Goal: Task Accomplishment & Management: Use online tool/utility

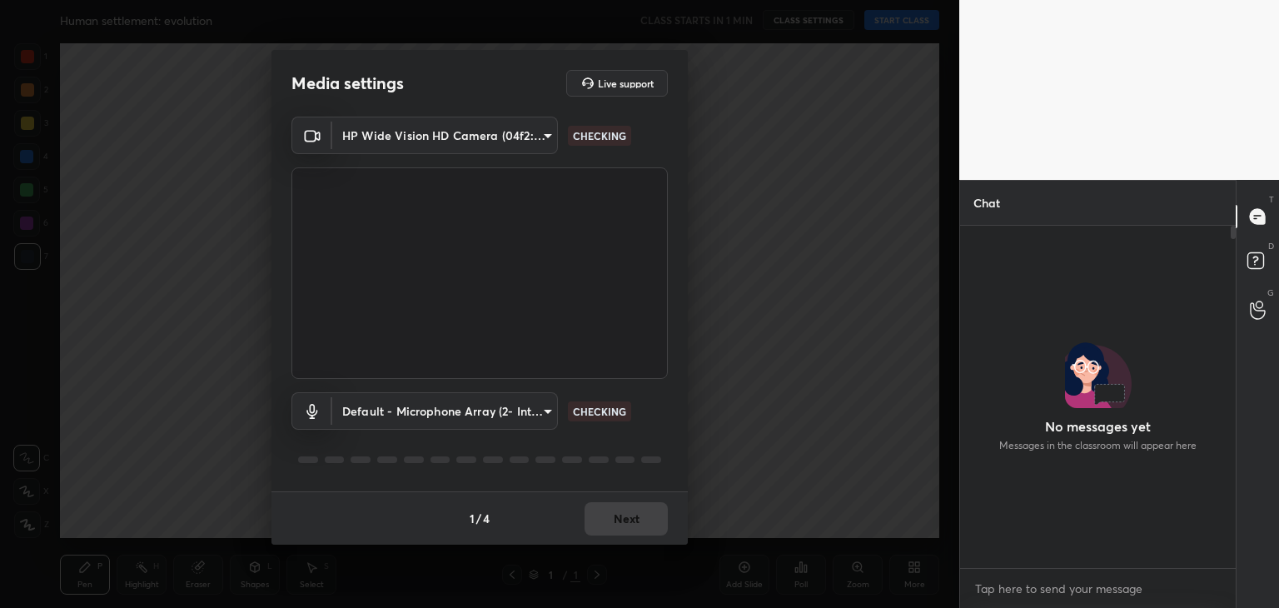
scroll to position [377, 271]
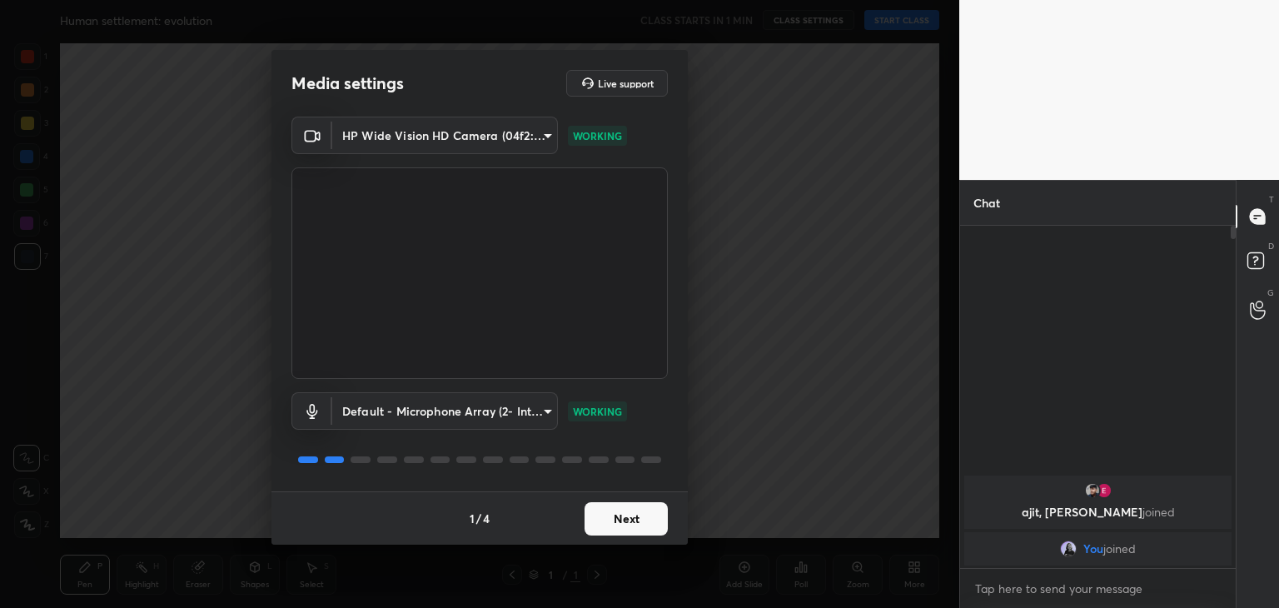
click at [647, 532] on button "Next" at bounding box center [626, 518] width 83 height 33
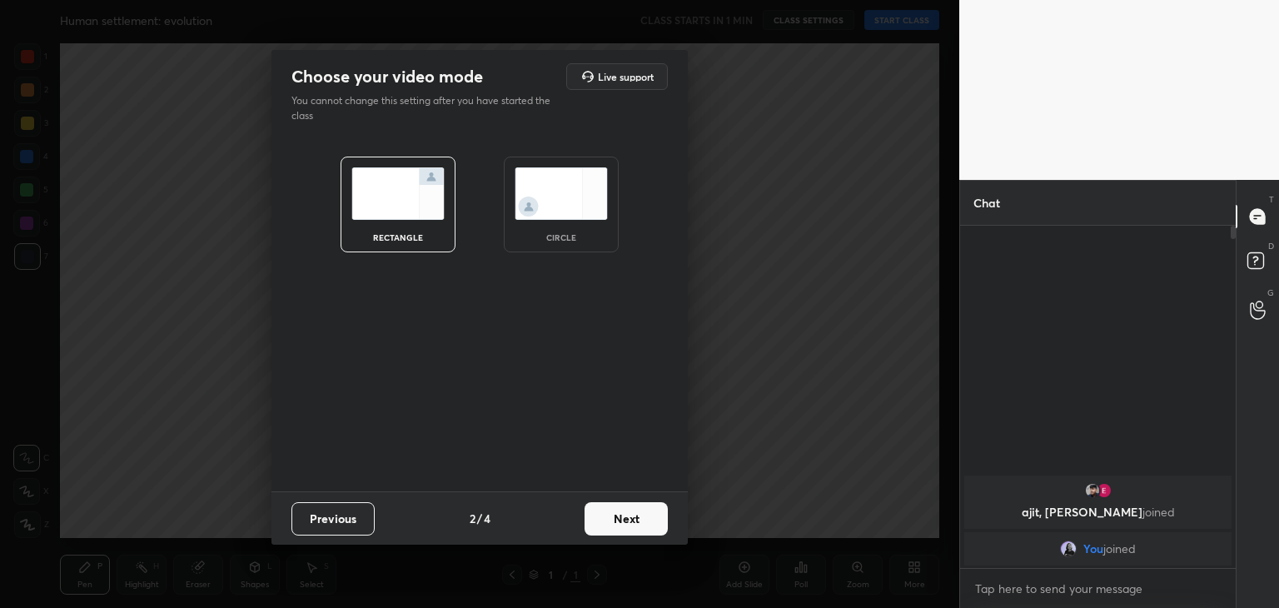
drag, startPoint x: 601, startPoint y: 270, endPoint x: 591, endPoint y: 234, distance: 37.2
click at [591, 234] on div "rectangle circle" at bounding box center [479, 205] width 357 height 136
click at [591, 234] on div "circle" at bounding box center [561, 237] width 67 height 8
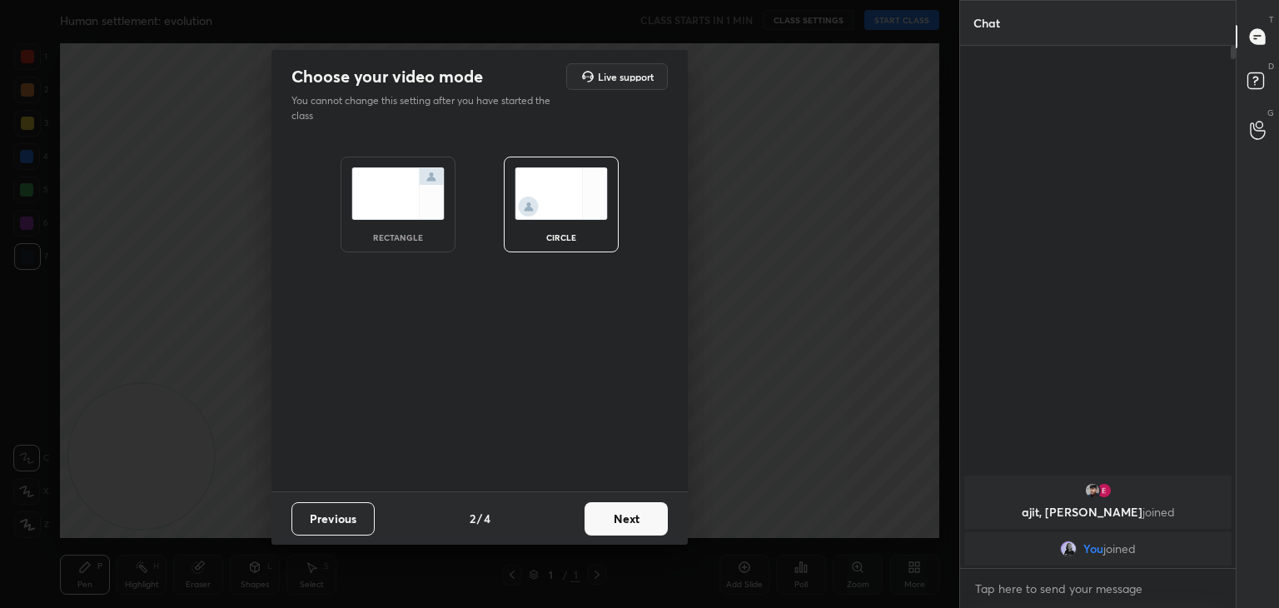
click at [639, 524] on button "Next" at bounding box center [626, 518] width 83 height 33
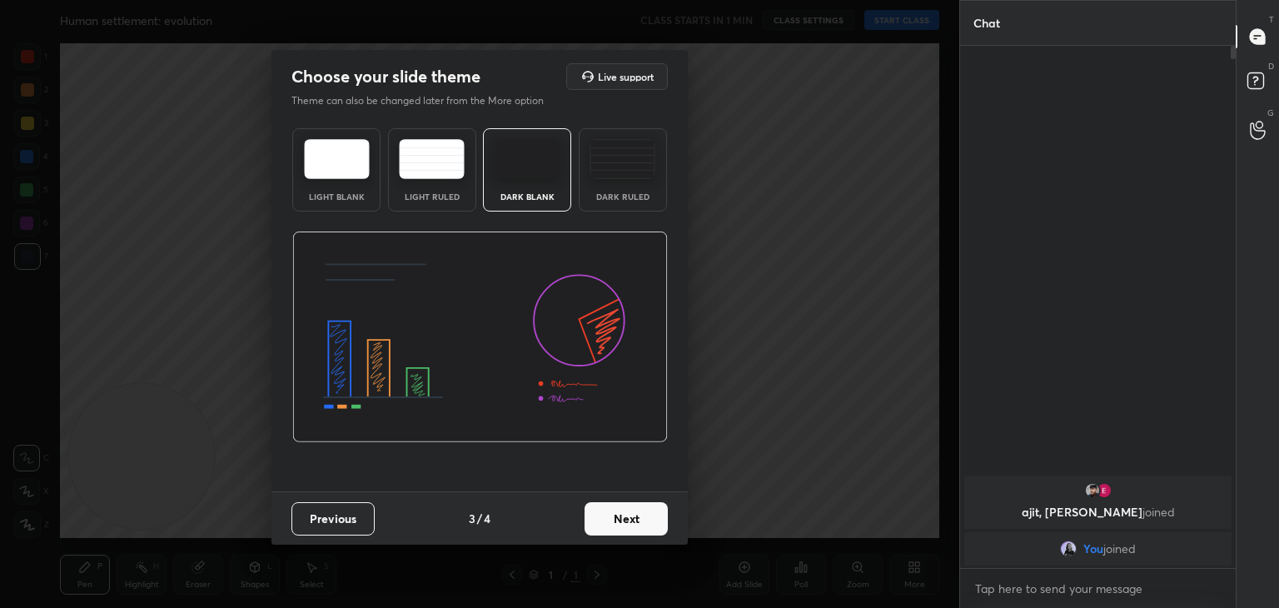
click at [639, 524] on button "Next" at bounding box center [626, 518] width 83 height 33
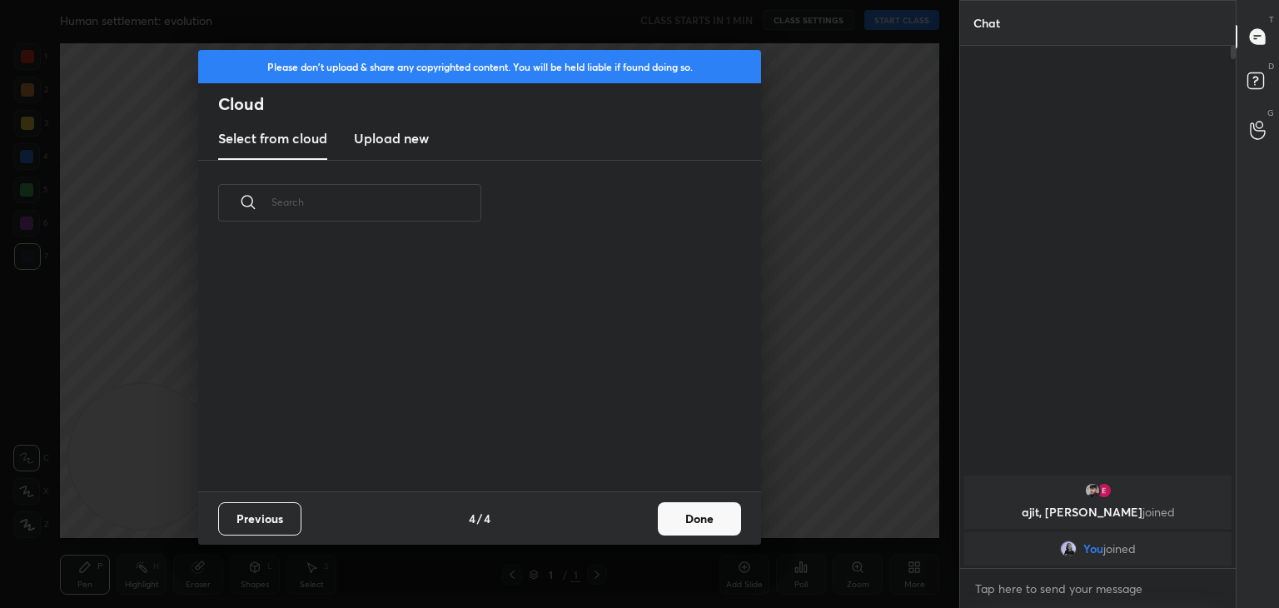
scroll to position [246, 535]
click at [699, 520] on button "Done" at bounding box center [699, 518] width 83 height 33
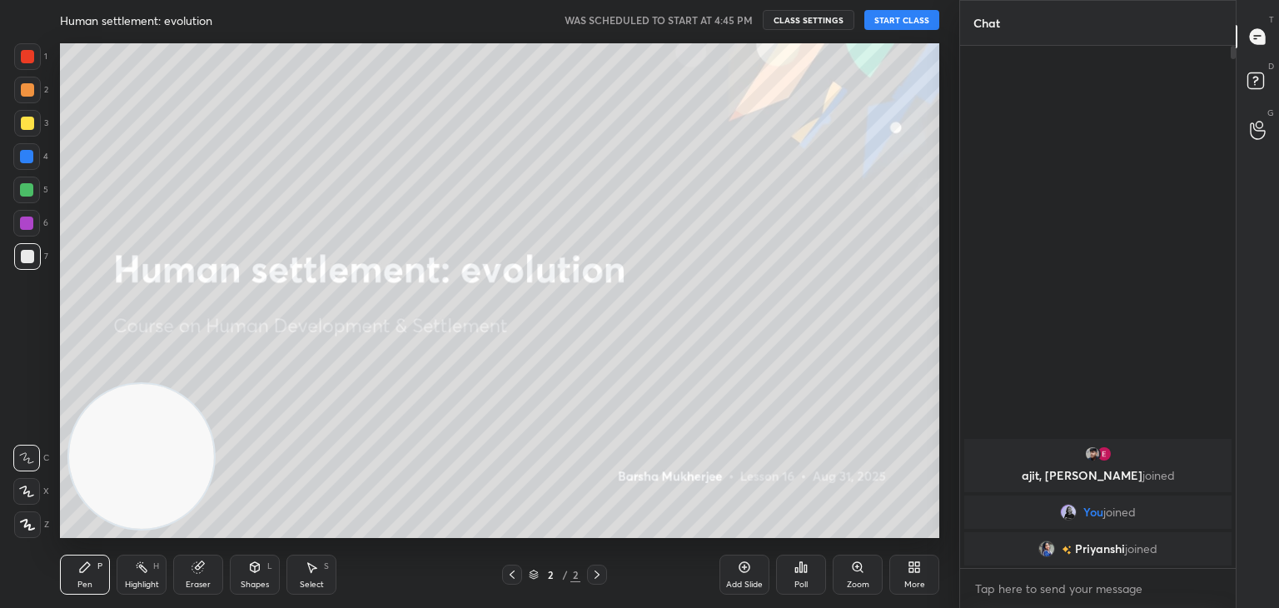
click at [904, 15] on button "START CLASS" at bounding box center [901, 20] width 75 height 20
click at [1131, 590] on textarea at bounding box center [1097, 588] width 249 height 27
paste textarea "[URL][DOMAIN_NAME]"
type textarea "[URL][DOMAIN_NAME]"
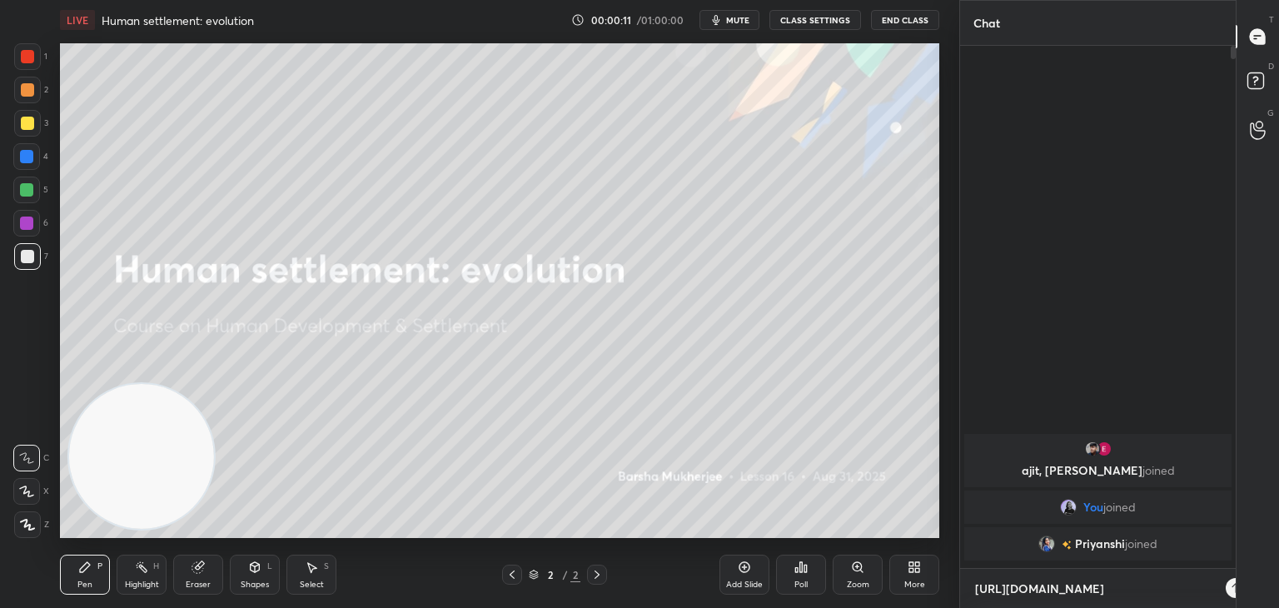
scroll to position [557, 271]
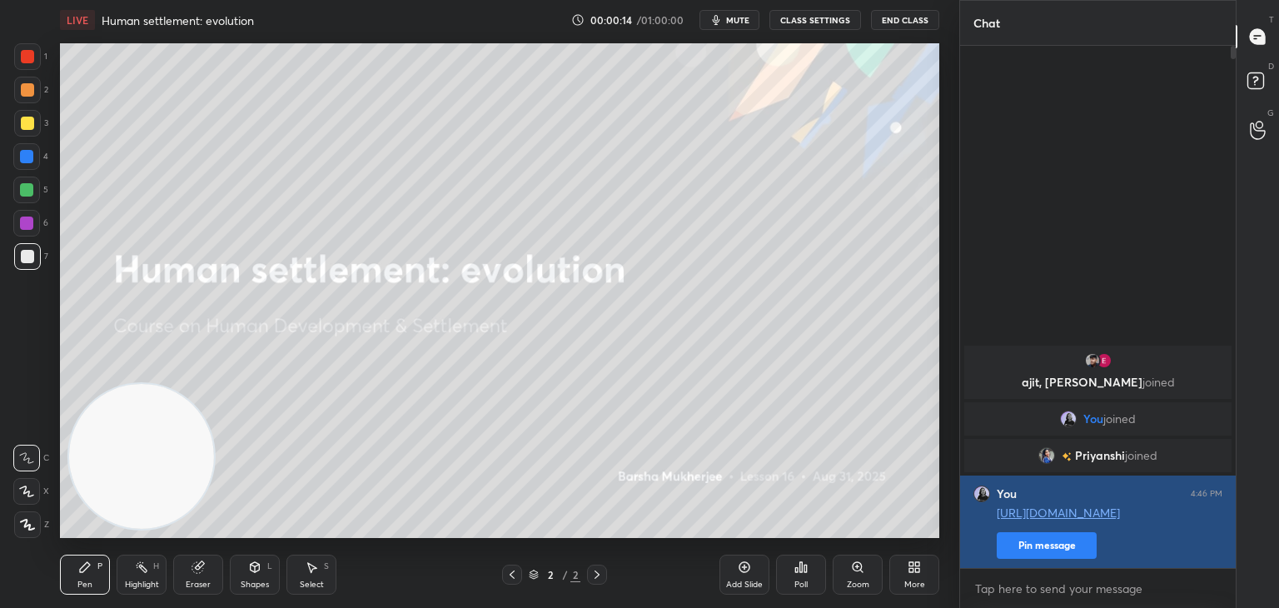
click at [1056, 553] on button "Pin message" at bounding box center [1047, 545] width 100 height 27
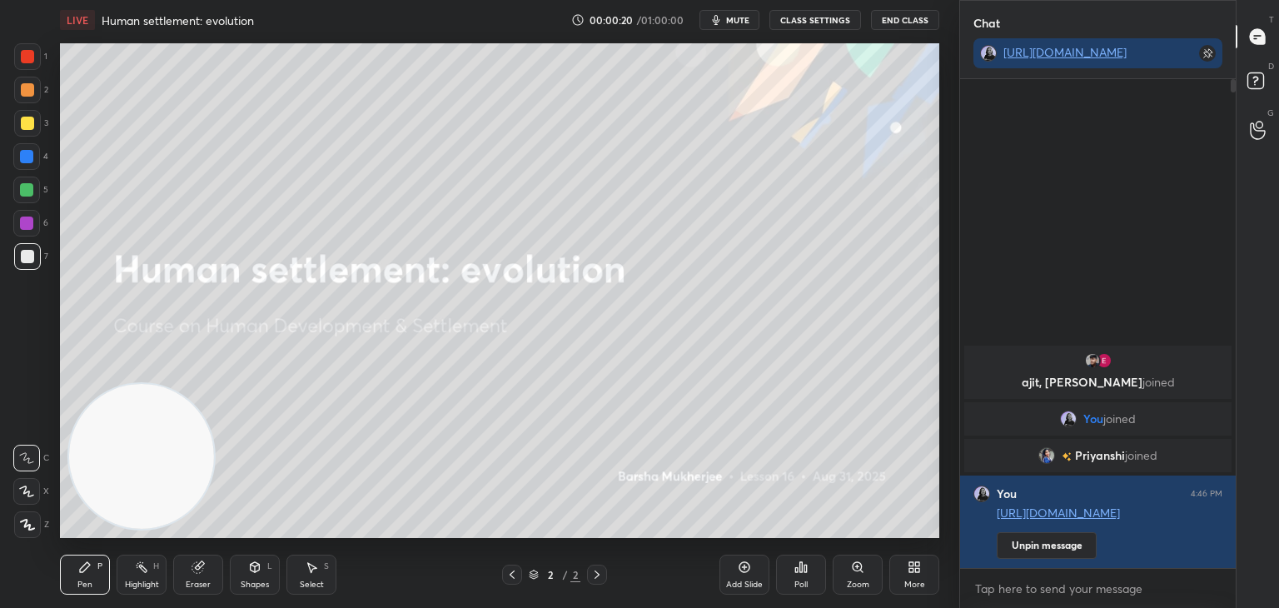
click at [911, 576] on div "More" at bounding box center [914, 575] width 50 height 40
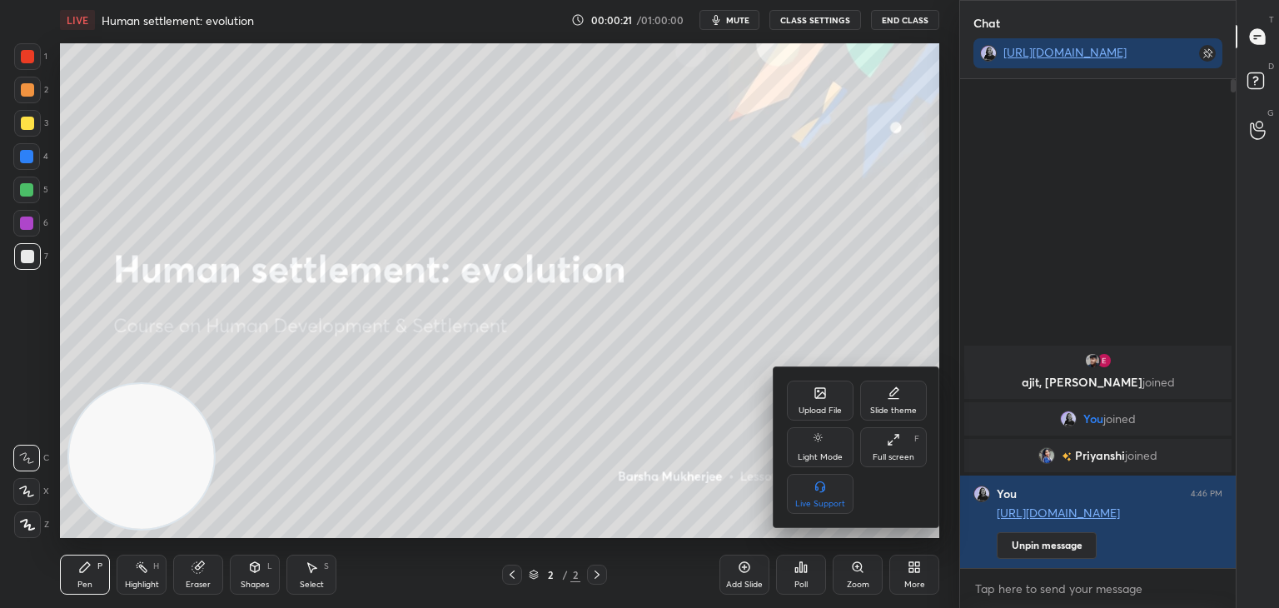
click at [813, 384] on div "Upload File" at bounding box center [820, 401] width 67 height 40
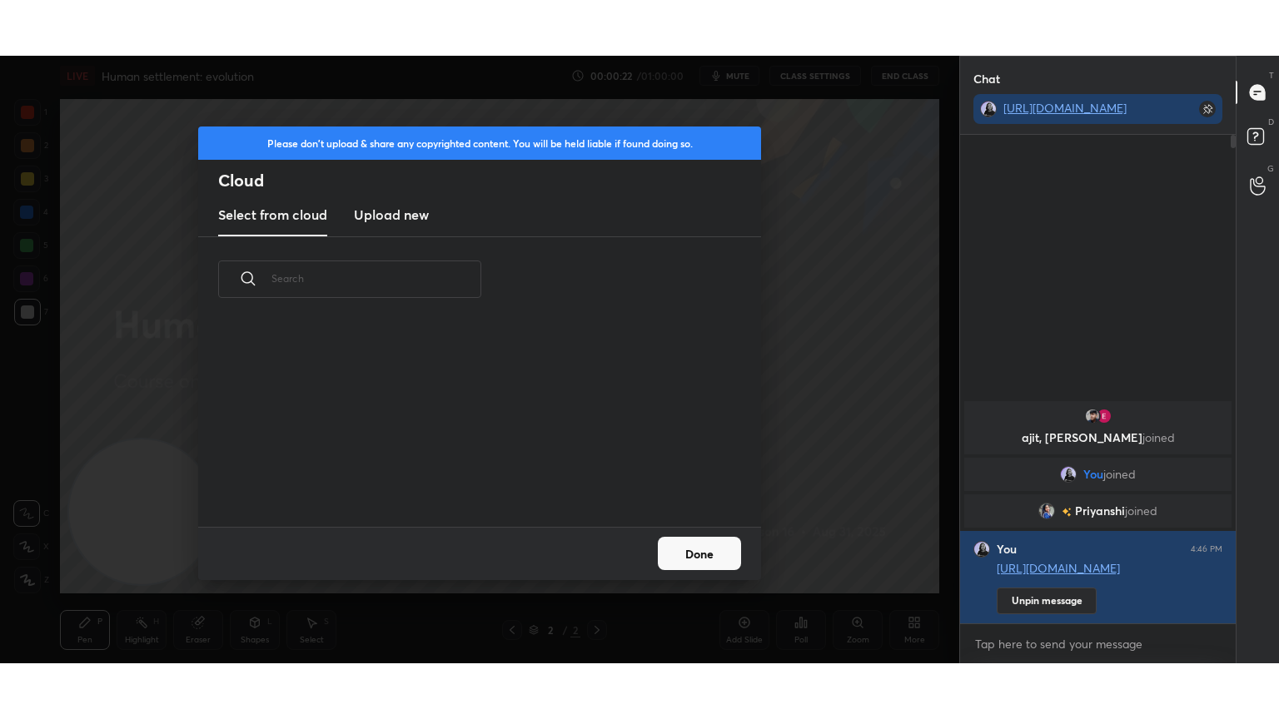
scroll to position [205, 535]
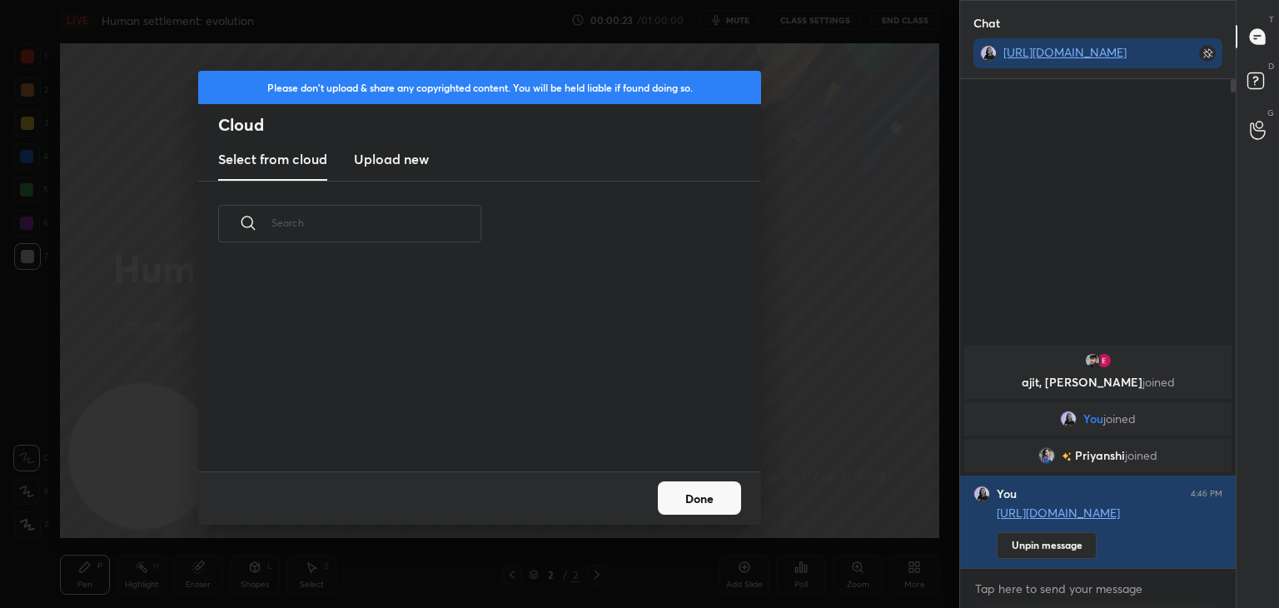
click at [415, 164] on h3 "Upload new" at bounding box center [391, 159] width 75 height 20
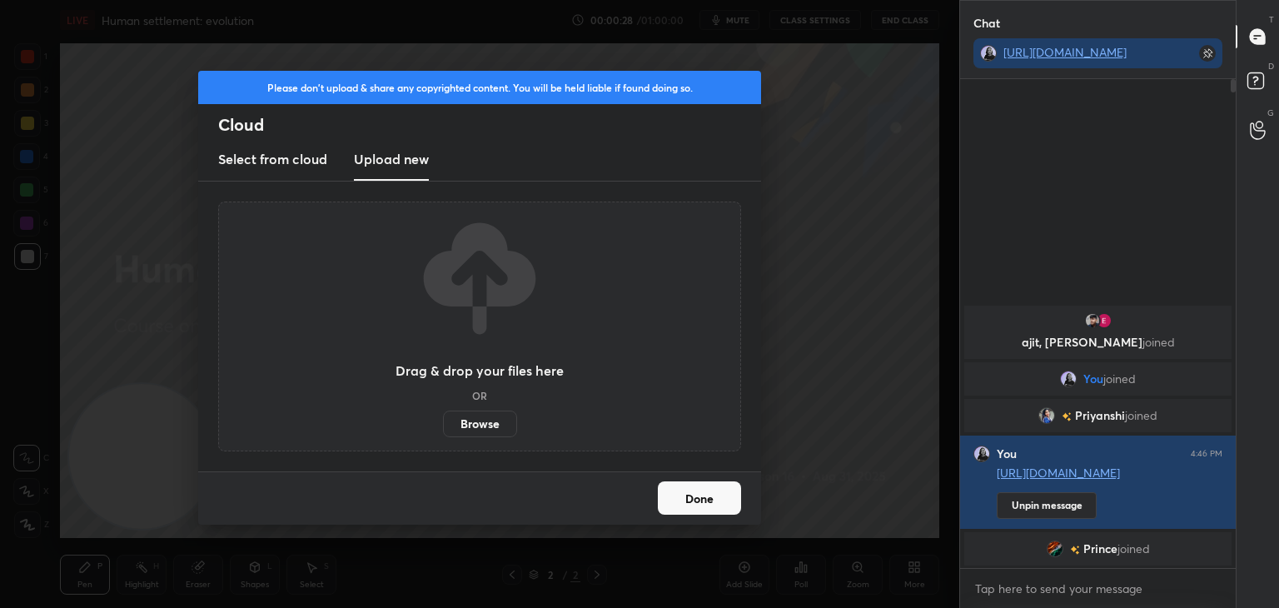
click at [485, 427] on label "Browse" at bounding box center [480, 423] width 74 height 27
click at [443, 427] on input "Browse" at bounding box center [443, 423] width 0 height 27
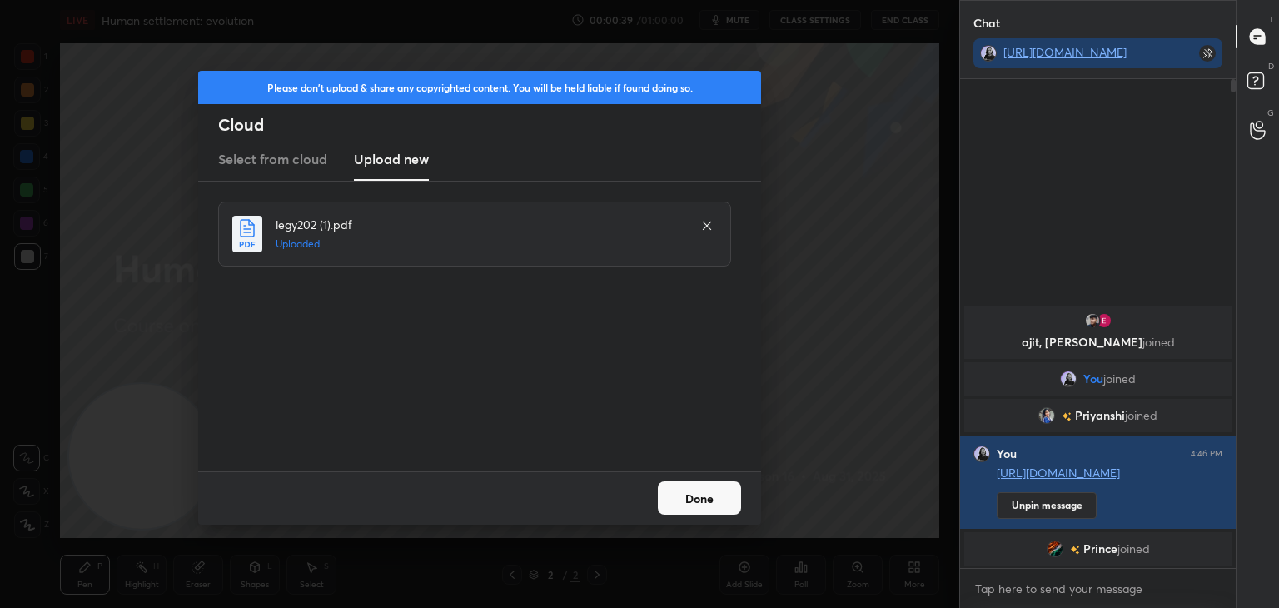
click at [689, 513] on button "Done" at bounding box center [699, 497] width 83 height 33
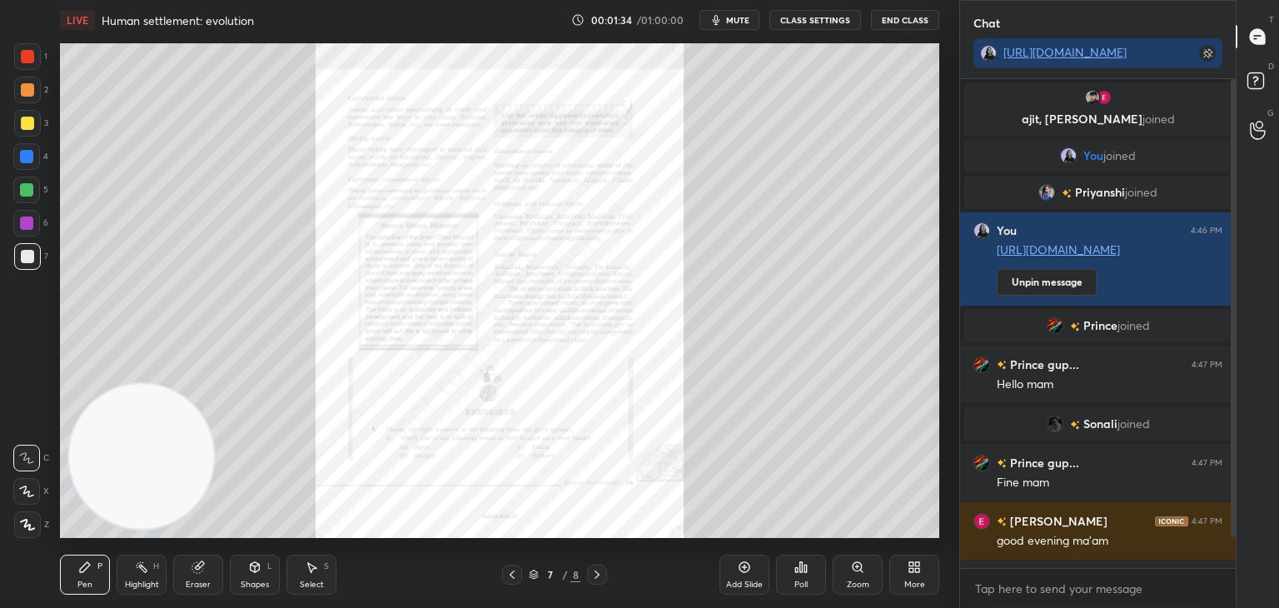
click at [845, 590] on div "Zoom" at bounding box center [858, 575] width 50 height 40
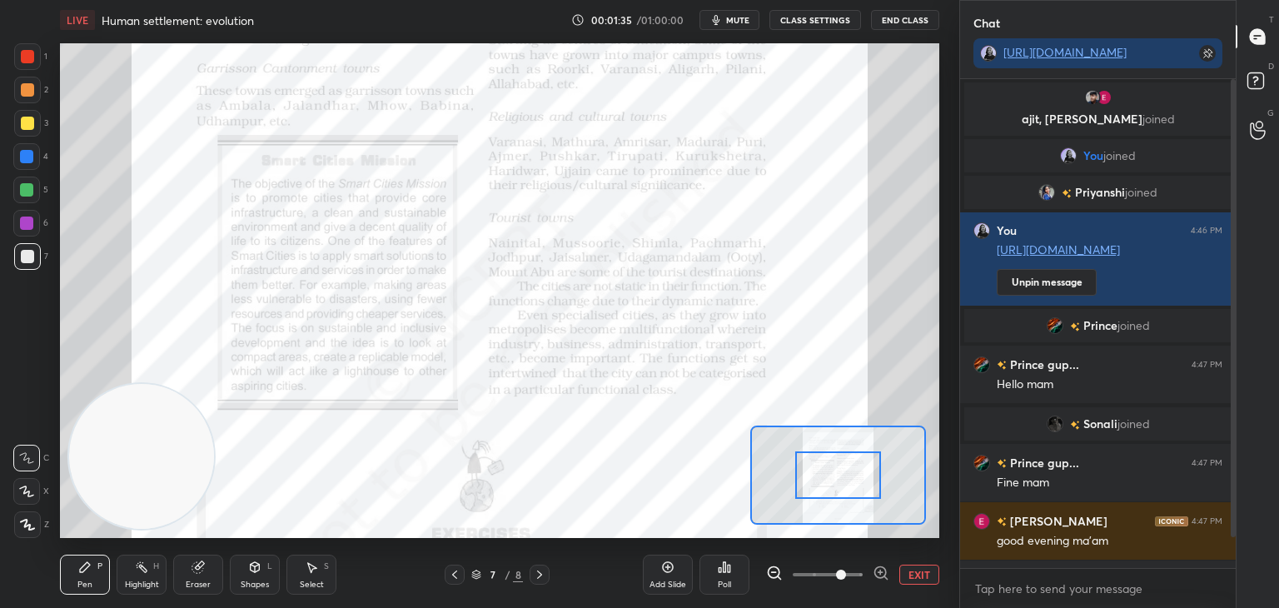
click at [839, 576] on span at bounding box center [828, 574] width 70 height 25
click at [836, 474] on div at bounding box center [838, 474] width 87 height 47
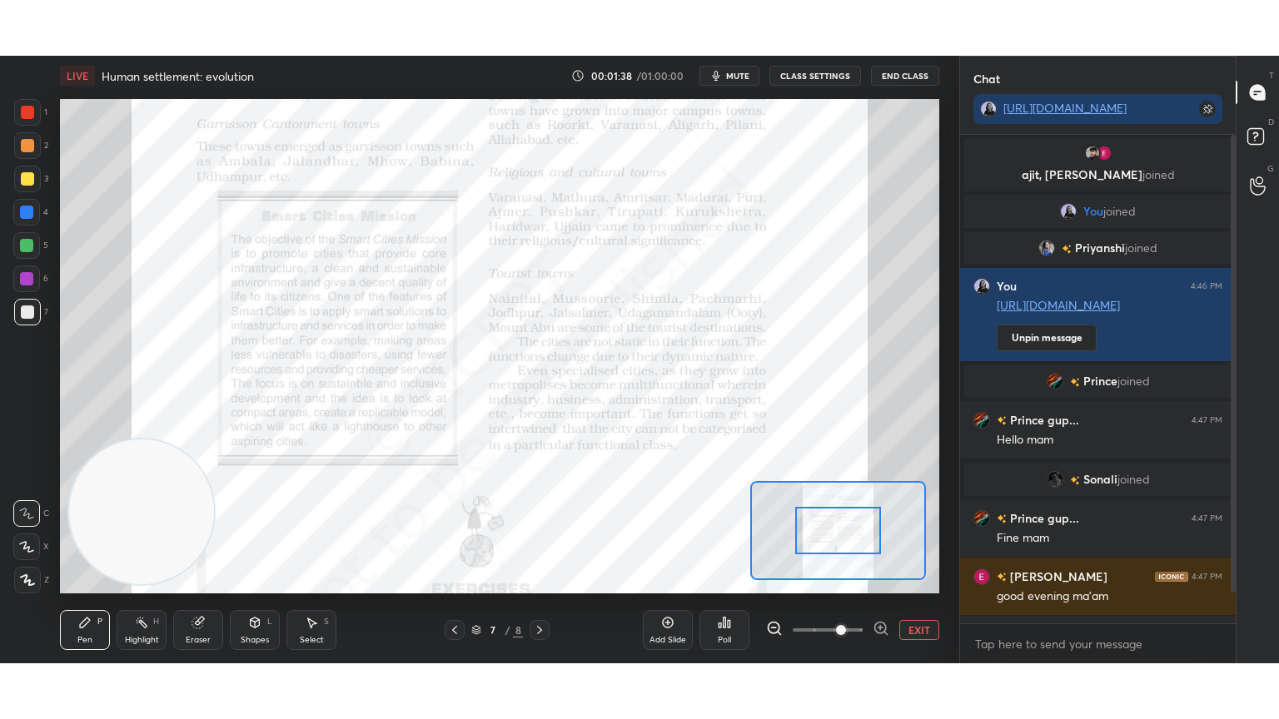
scroll to position [635, 271]
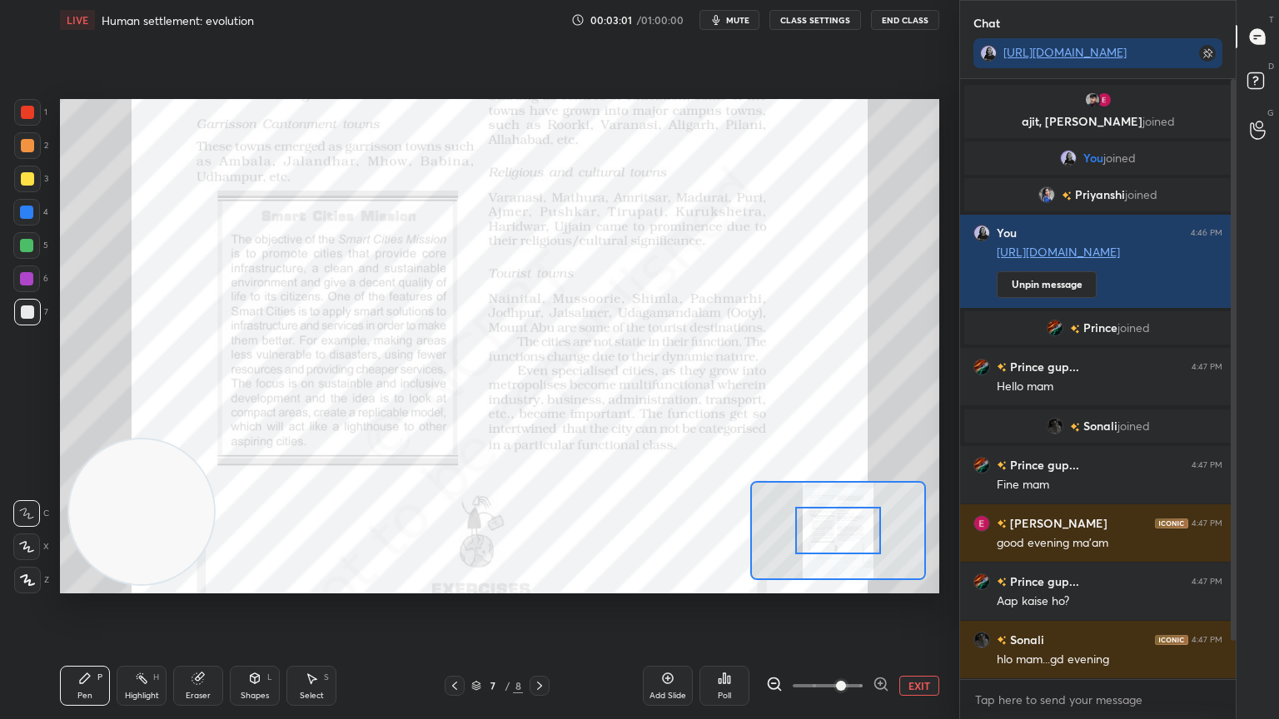
click at [24, 281] on div at bounding box center [26, 278] width 13 height 13
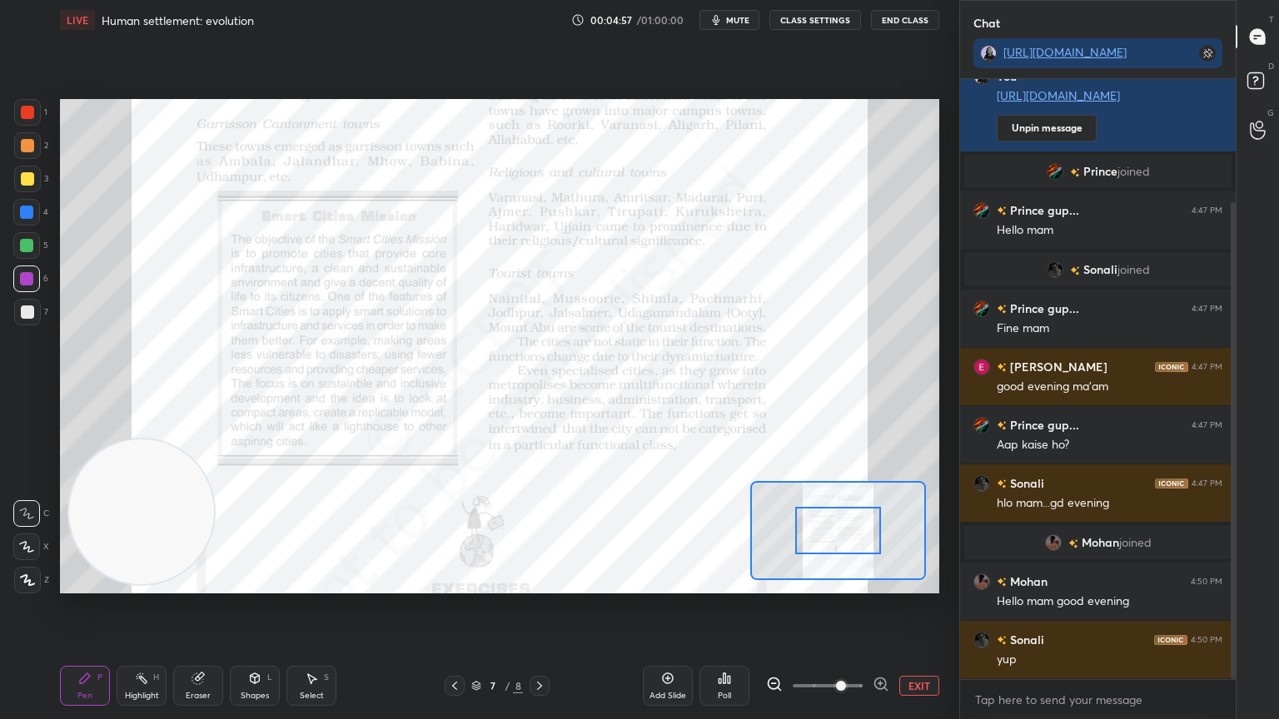
drag, startPoint x: 1231, startPoint y: 401, endPoint x: 1229, endPoint y: 576, distance: 174.9
click at [1229, 576] on div at bounding box center [1231, 379] width 10 height 600
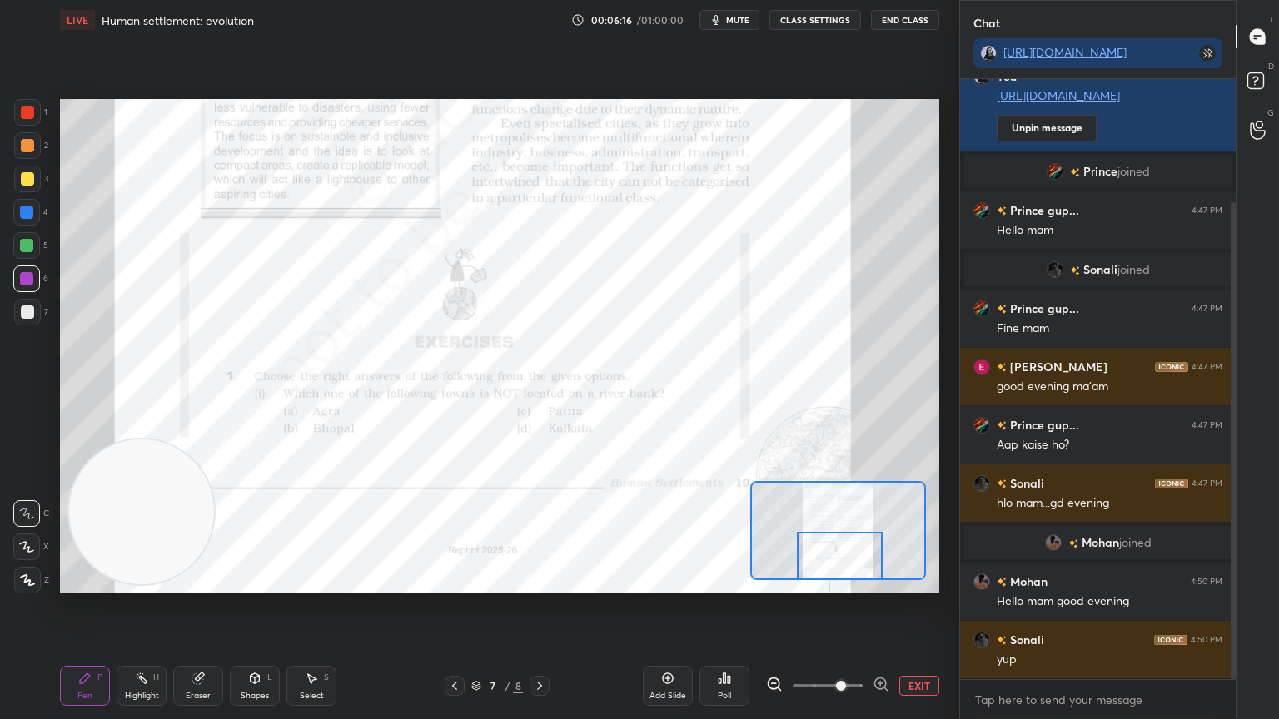
drag, startPoint x: 841, startPoint y: 515, endPoint x: 843, endPoint y: 560, distance: 45.0
click at [843, 560] on div at bounding box center [840, 555] width 87 height 47
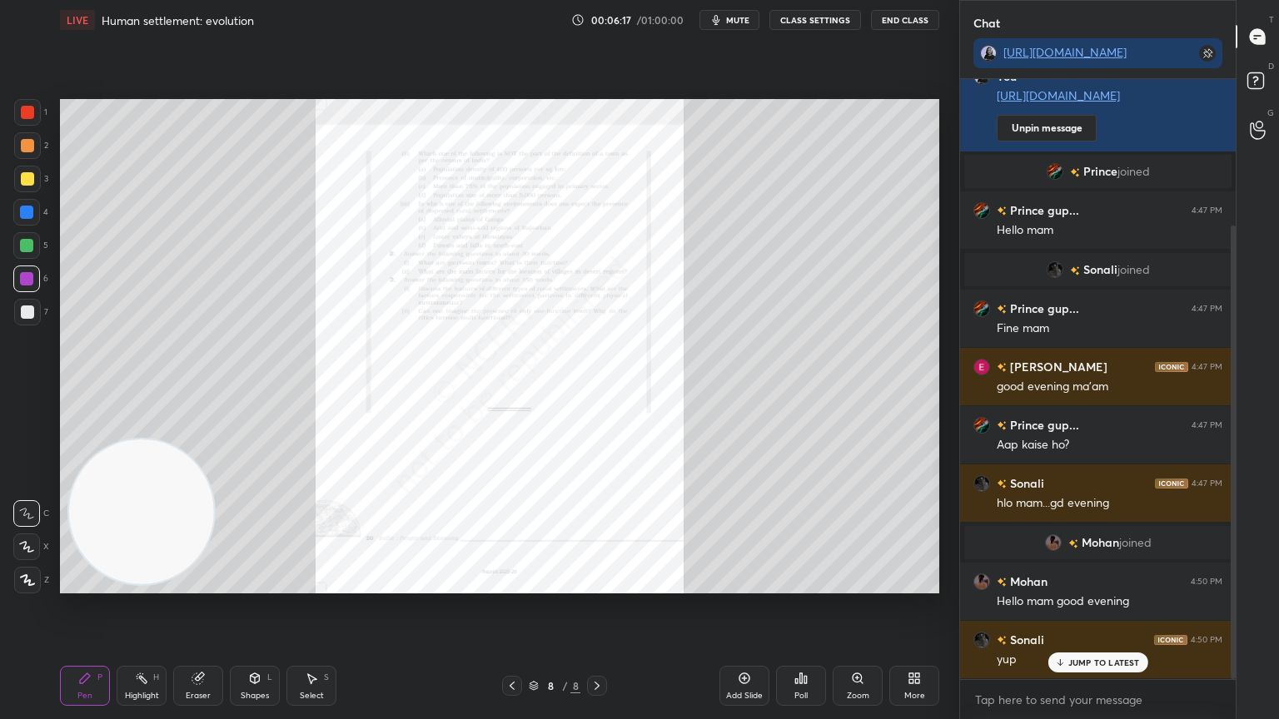
scroll to position [193, 0]
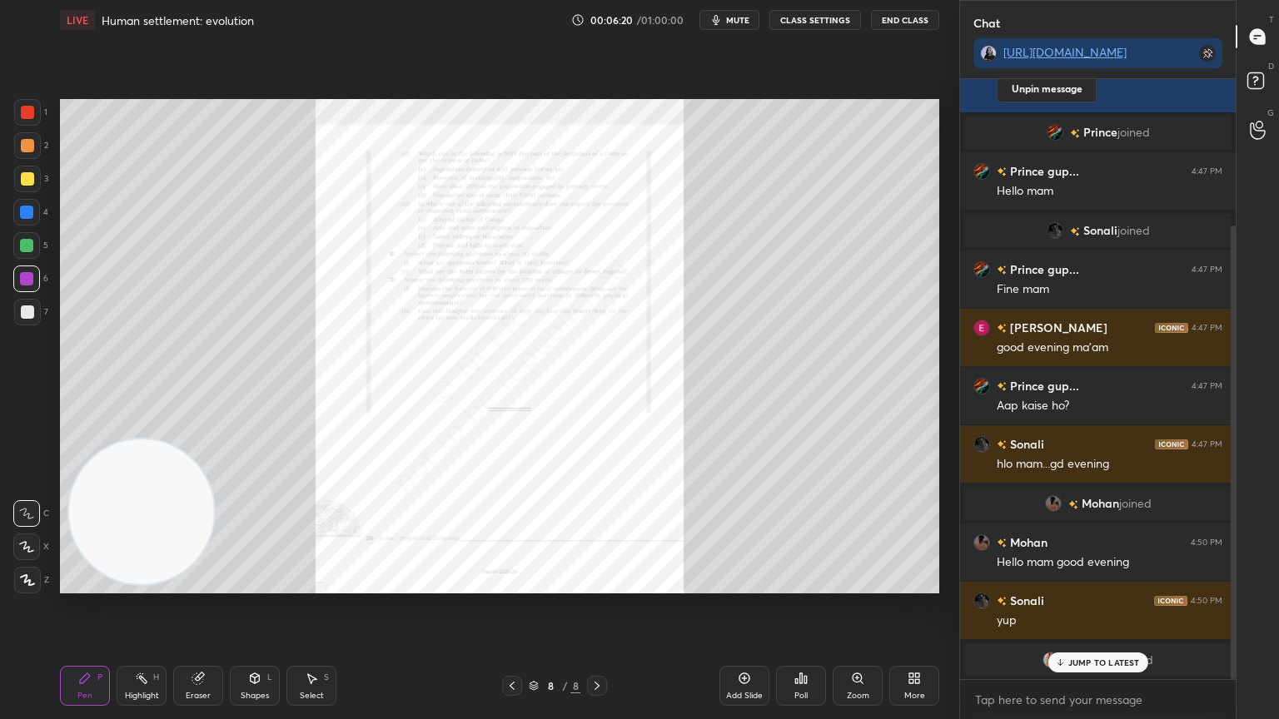
click at [1097, 607] on div "JUMP TO LATEST" at bounding box center [1097, 663] width 100 height 20
click at [847, 607] on div "Zoom" at bounding box center [858, 696] width 22 height 8
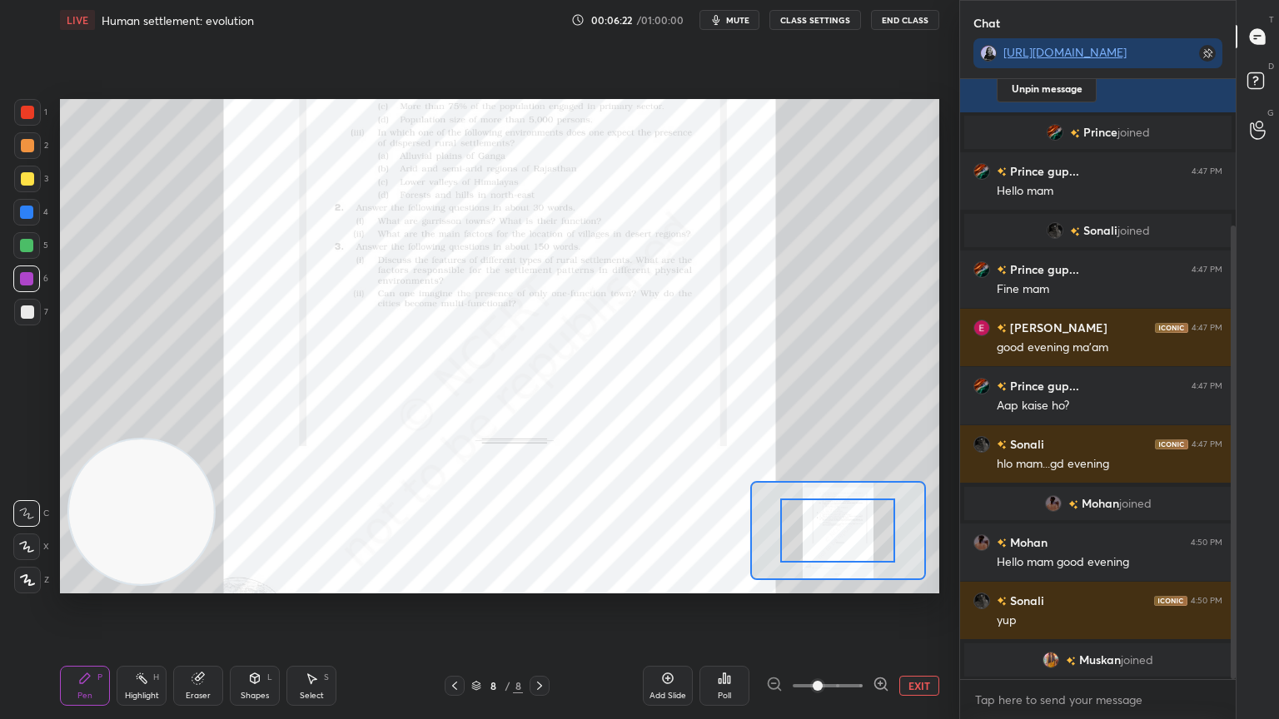
click at [846, 607] on div "Add Slide Poll EXIT" at bounding box center [791, 685] width 296 height 93
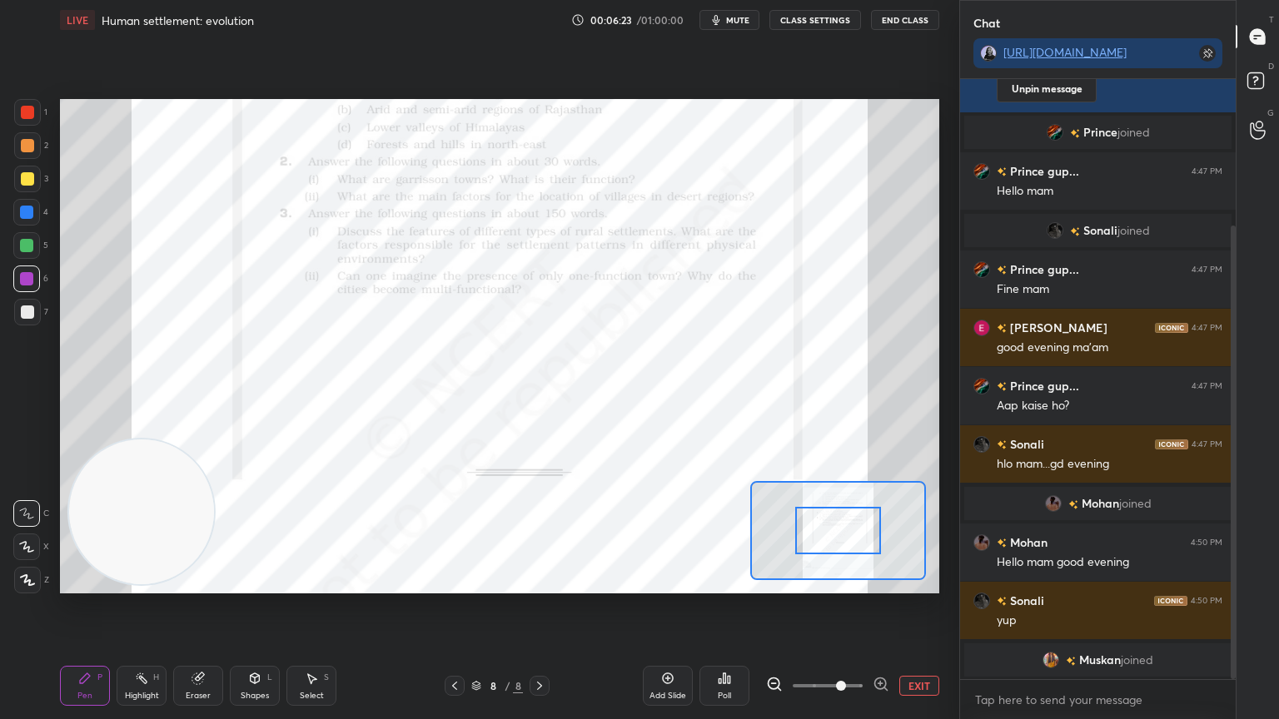
click at [841, 607] on span at bounding box center [828, 686] width 70 height 25
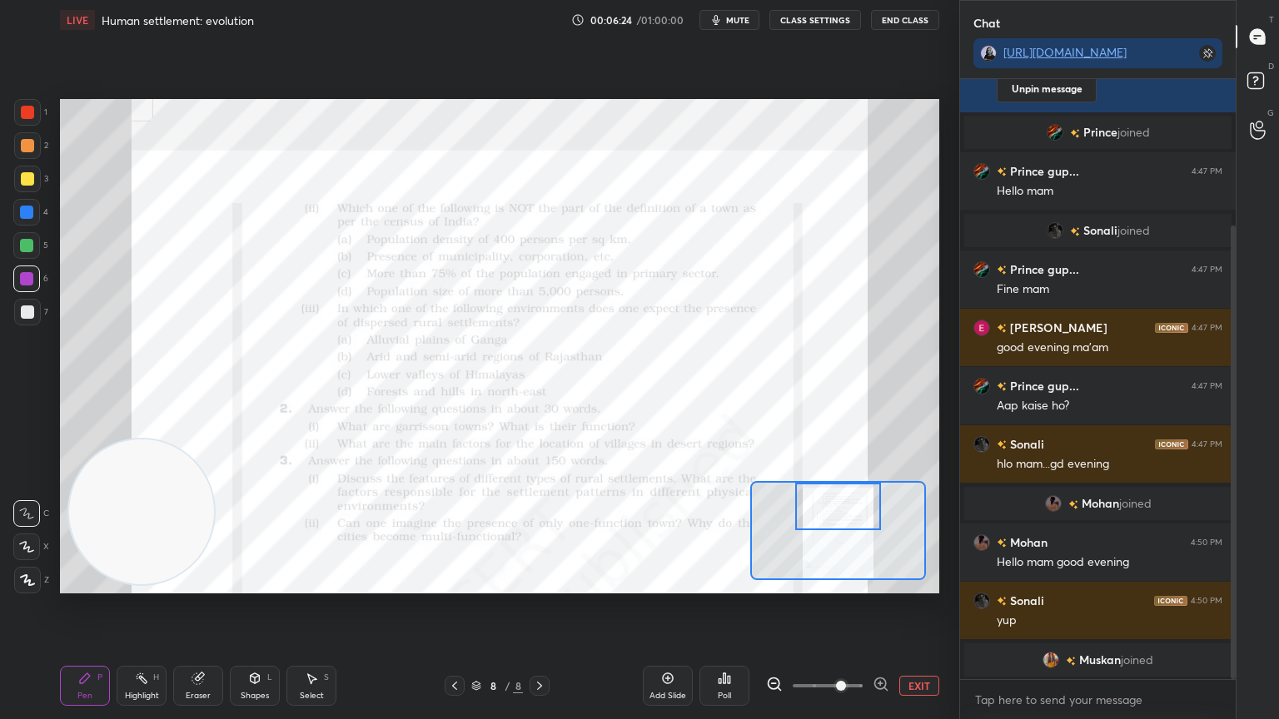
drag, startPoint x: 826, startPoint y: 528, endPoint x: 826, endPoint y: 503, distance: 25.0
click at [826, 503] on div at bounding box center [838, 506] width 87 height 47
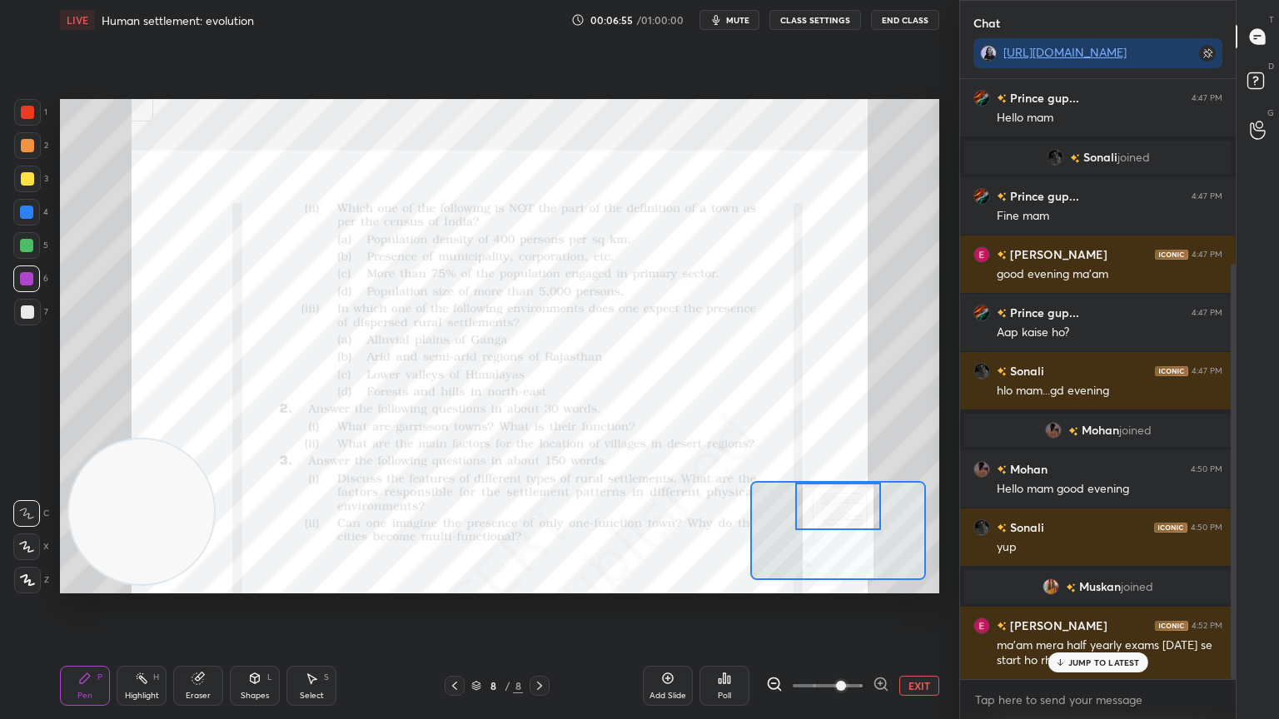
click at [1062, 607] on icon at bounding box center [1059, 663] width 11 height 10
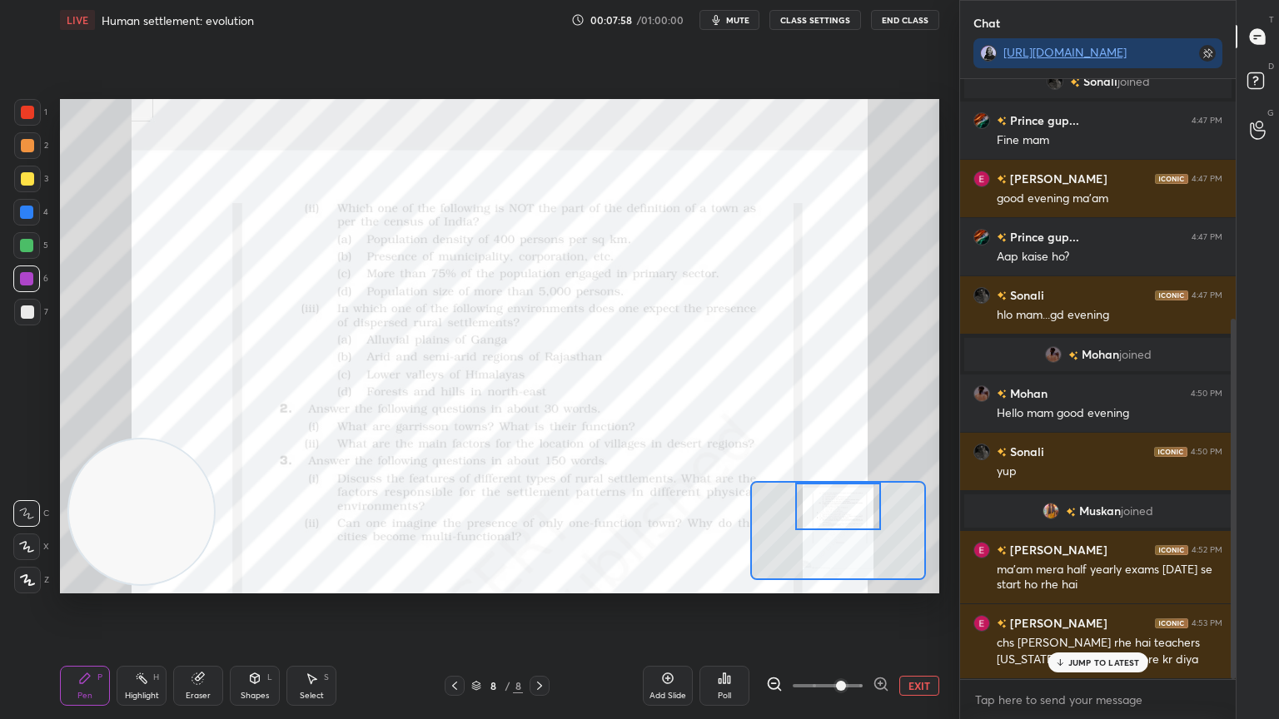
scroll to position [400, 0]
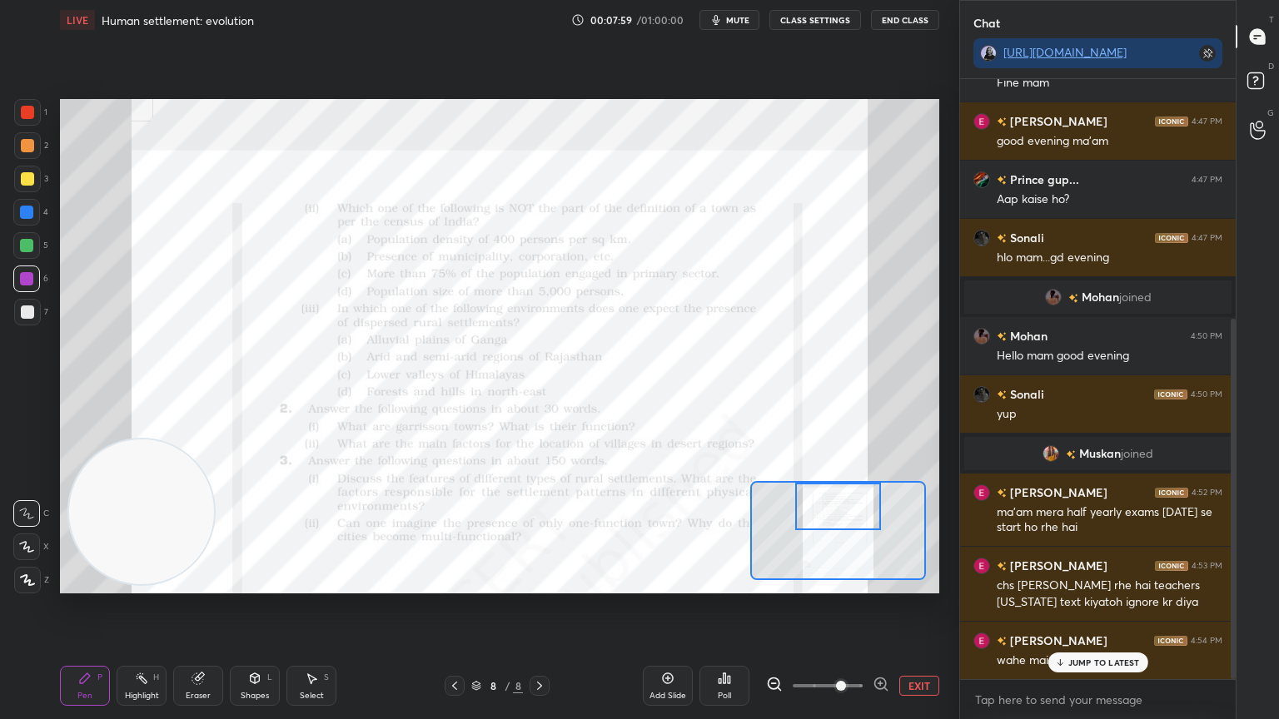
click at [1062, 607] on icon at bounding box center [1059, 663] width 11 height 10
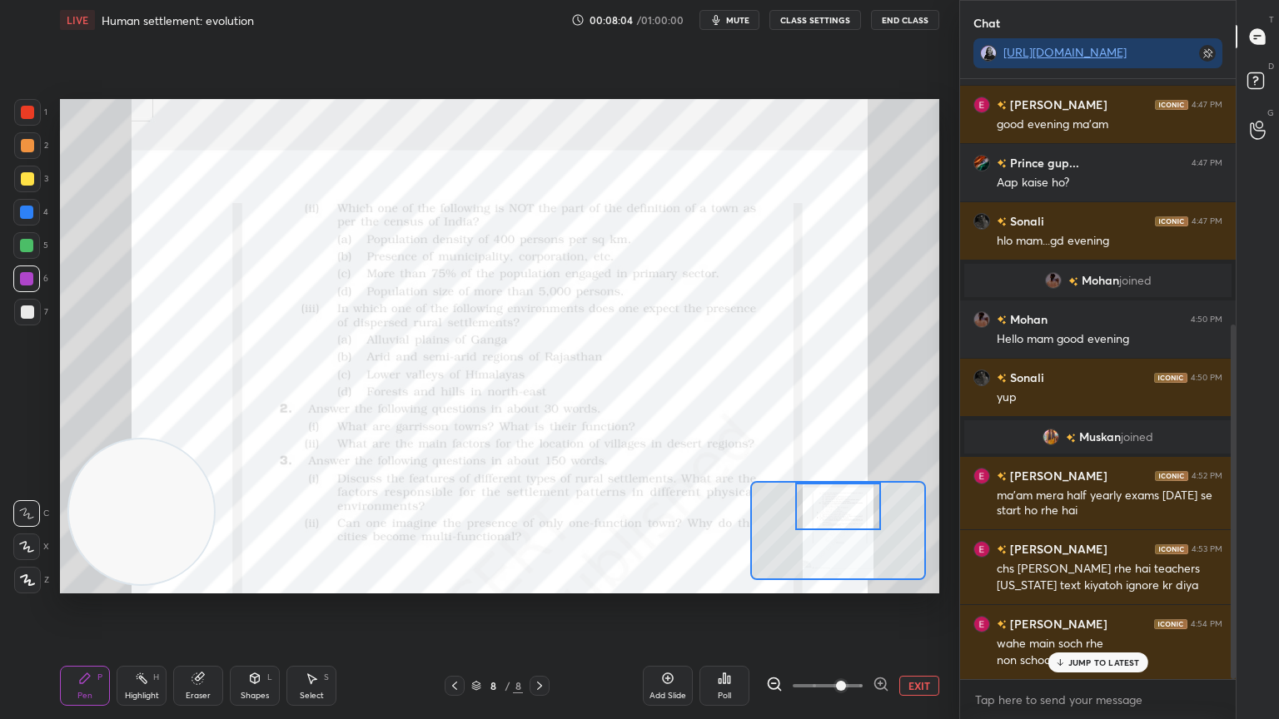
click at [1062, 607] on icon at bounding box center [1059, 663] width 11 height 10
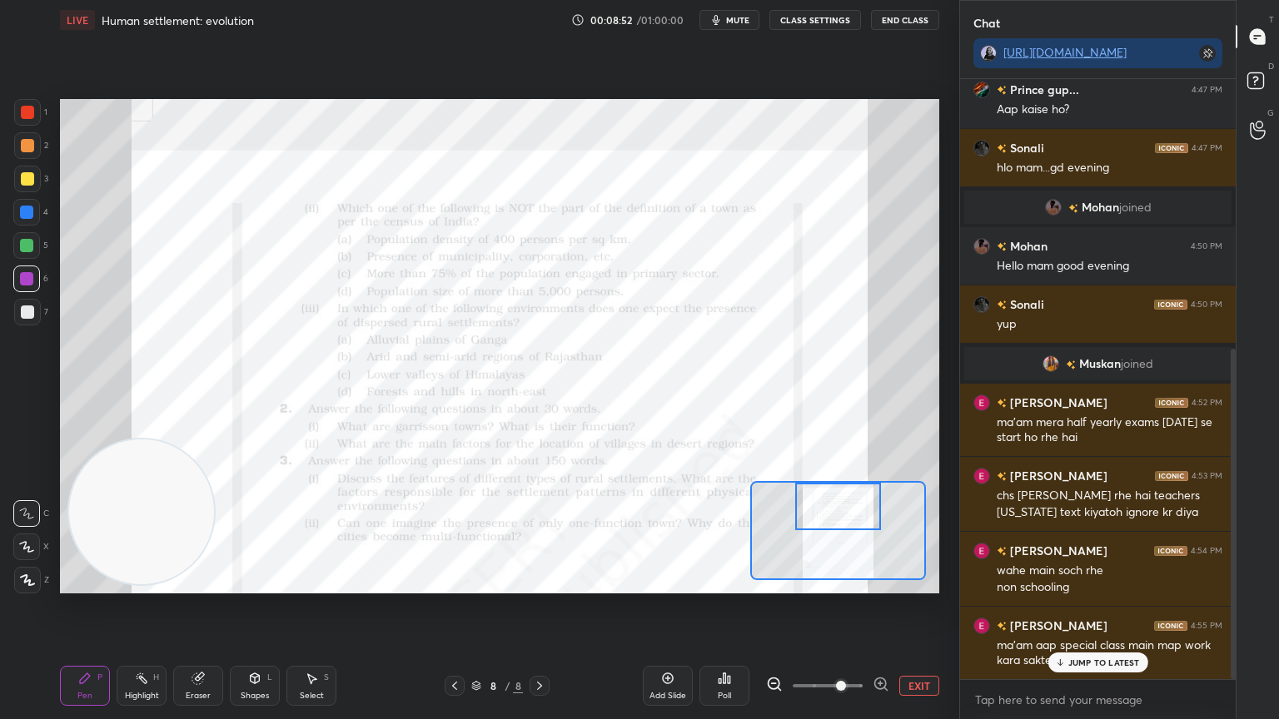
click at [1062, 607] on icon at bounding box center [1059, 663] width 11 height 10
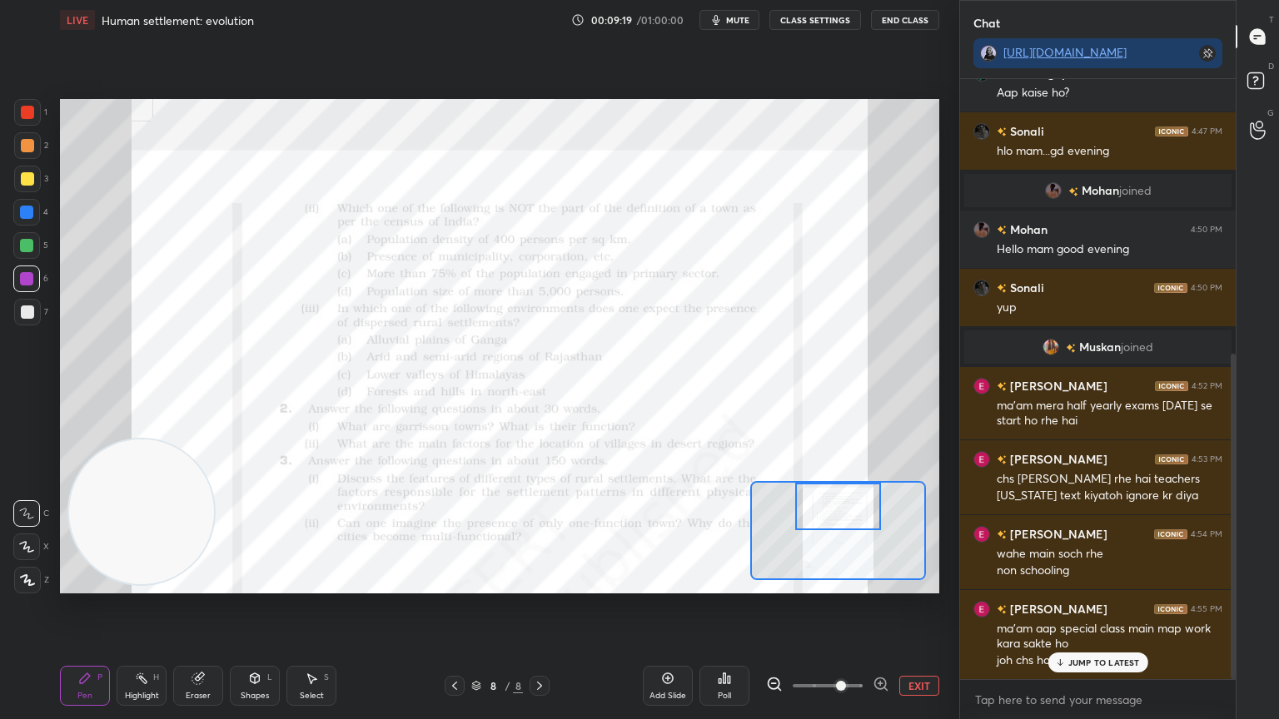
click at [1062, 607] on icon at bounding box center [1059, 663] width 11 height 10
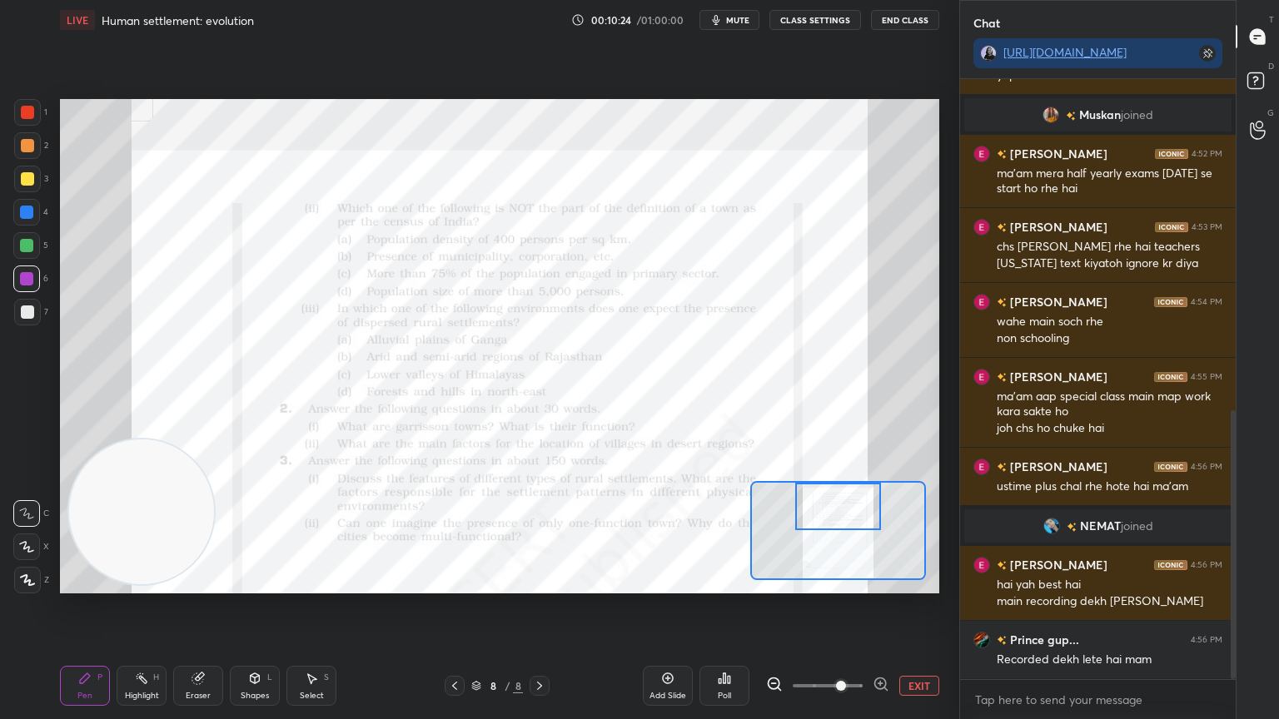
scroll to position [796, 0]
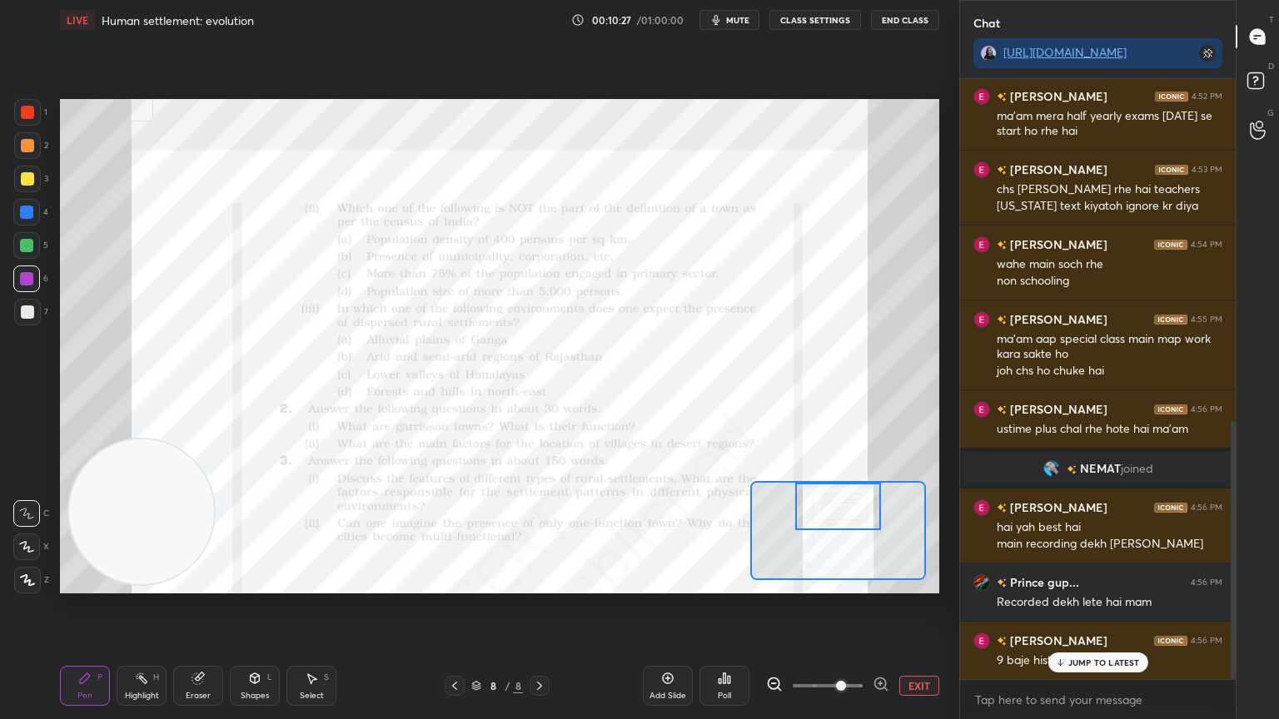
click at [1062, 607] on icon at bounding box center [1059, 663] width 11 height 10
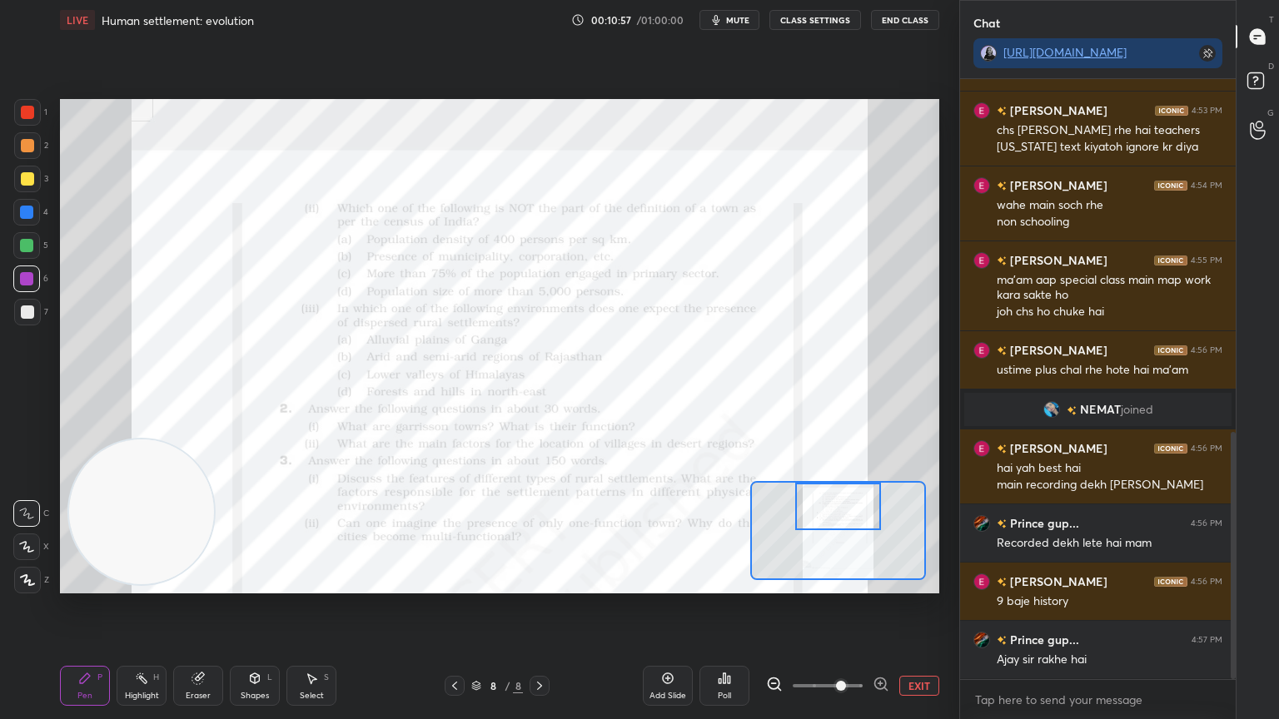
scroll to position [913, 0]
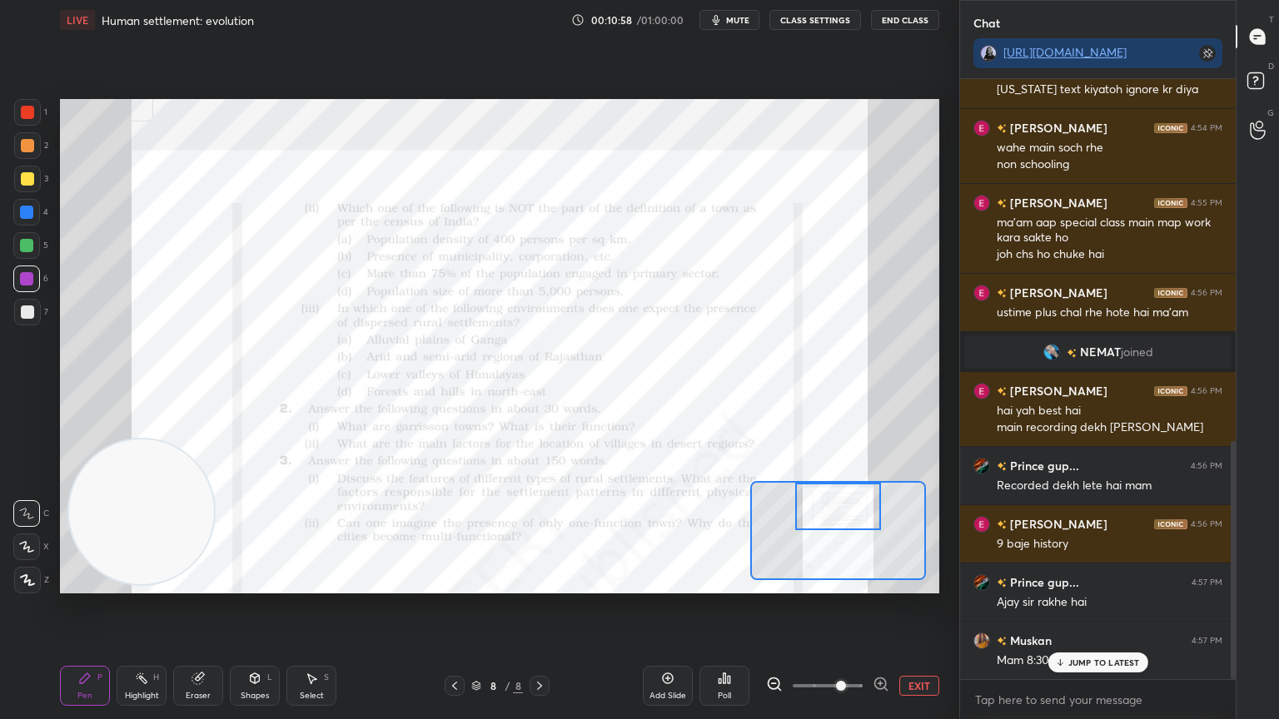
click at [1062, 607] on icon at bounding box center [1059, 663] width 11 height 10
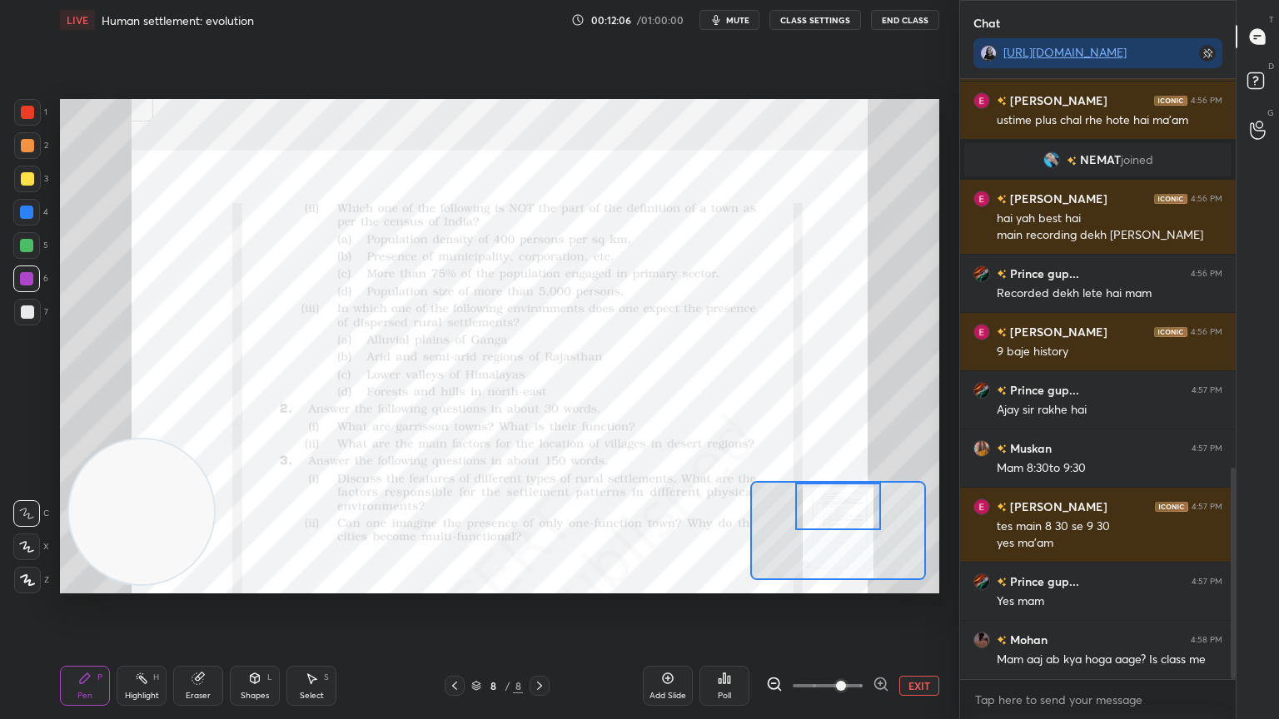
scroll to position [1162, 0]
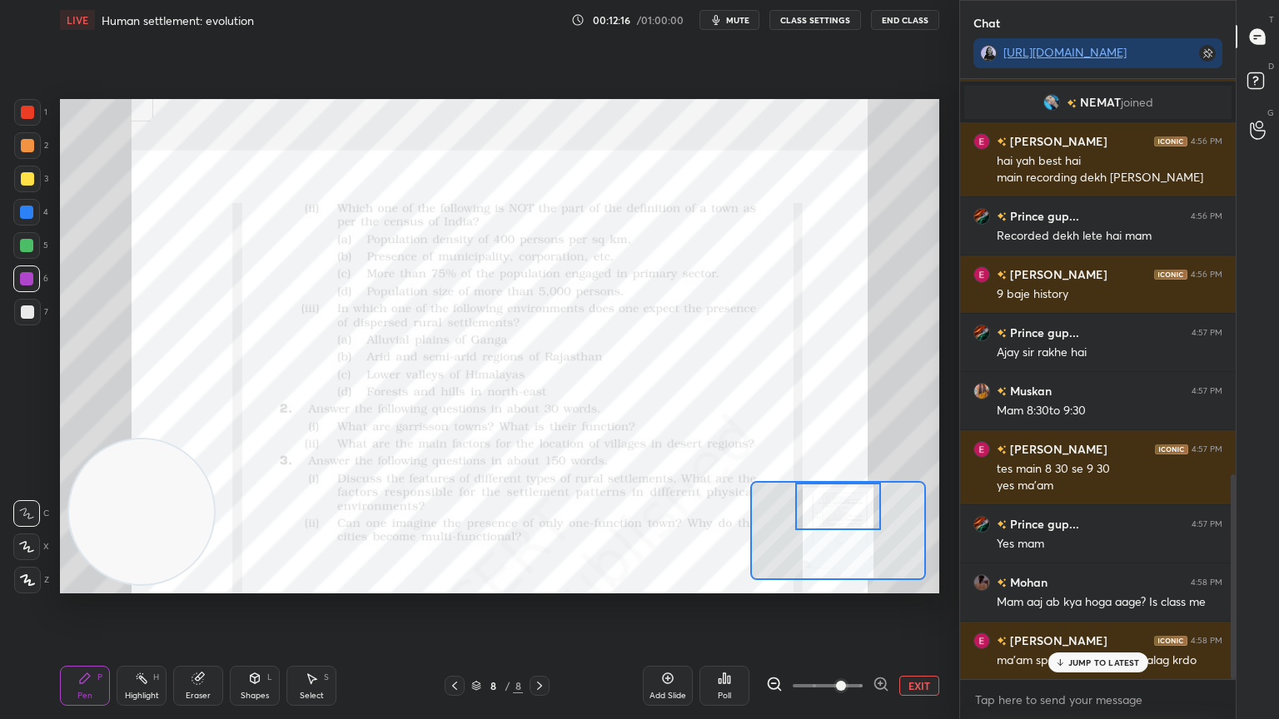
click at [1062, 607] on icon at bounding box center [1059, 663] width 11 height 10
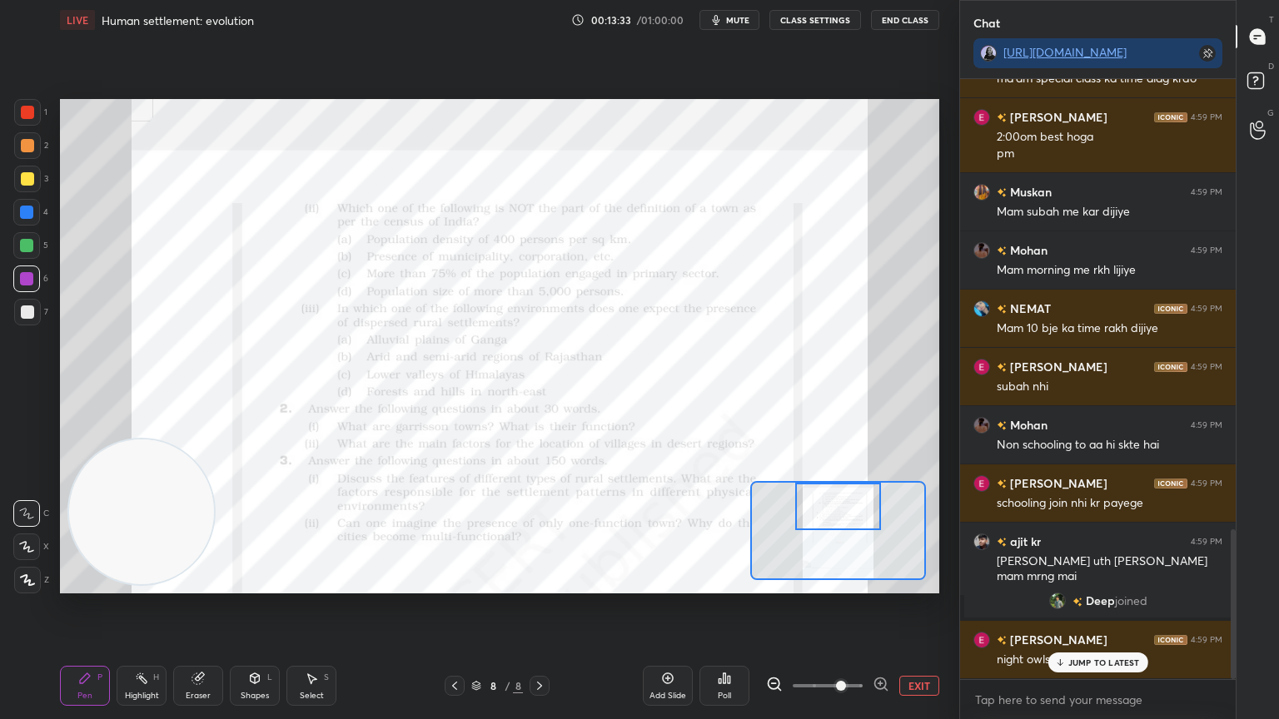
scroll to position [1802, 0]
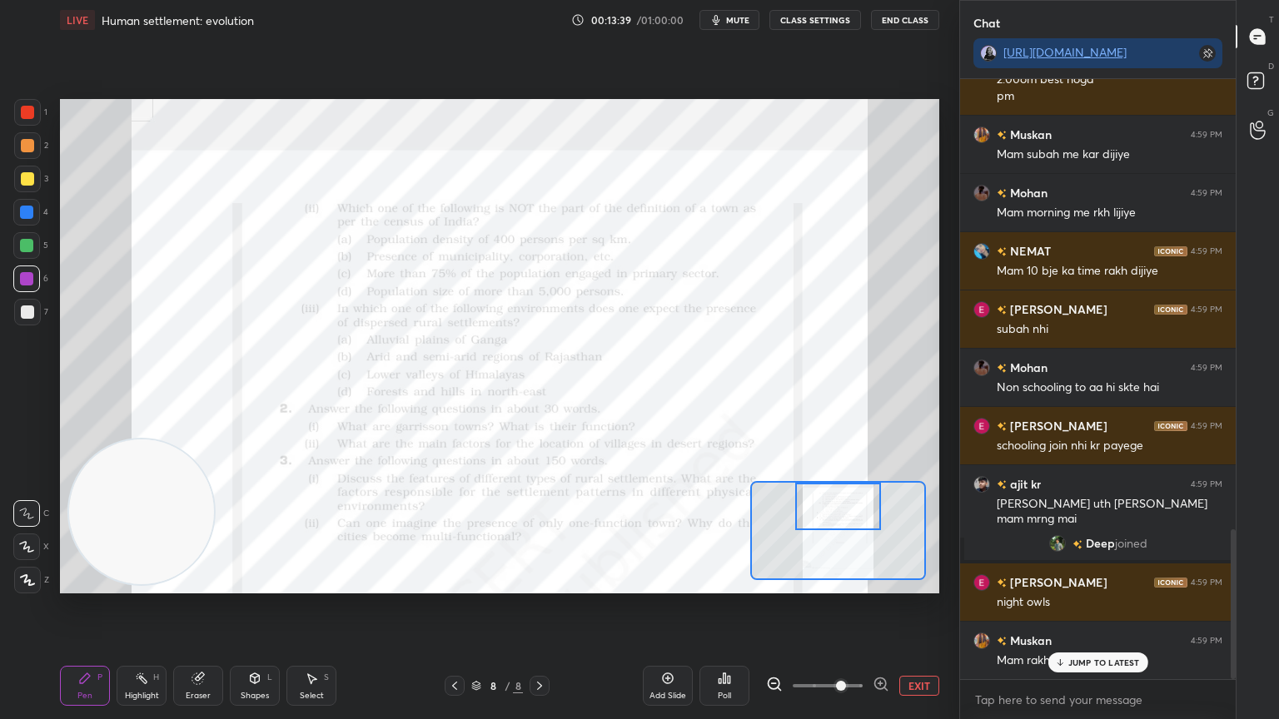
click at [1062, 607] on icon at bounding box center [1059, 663] width 11 height 10
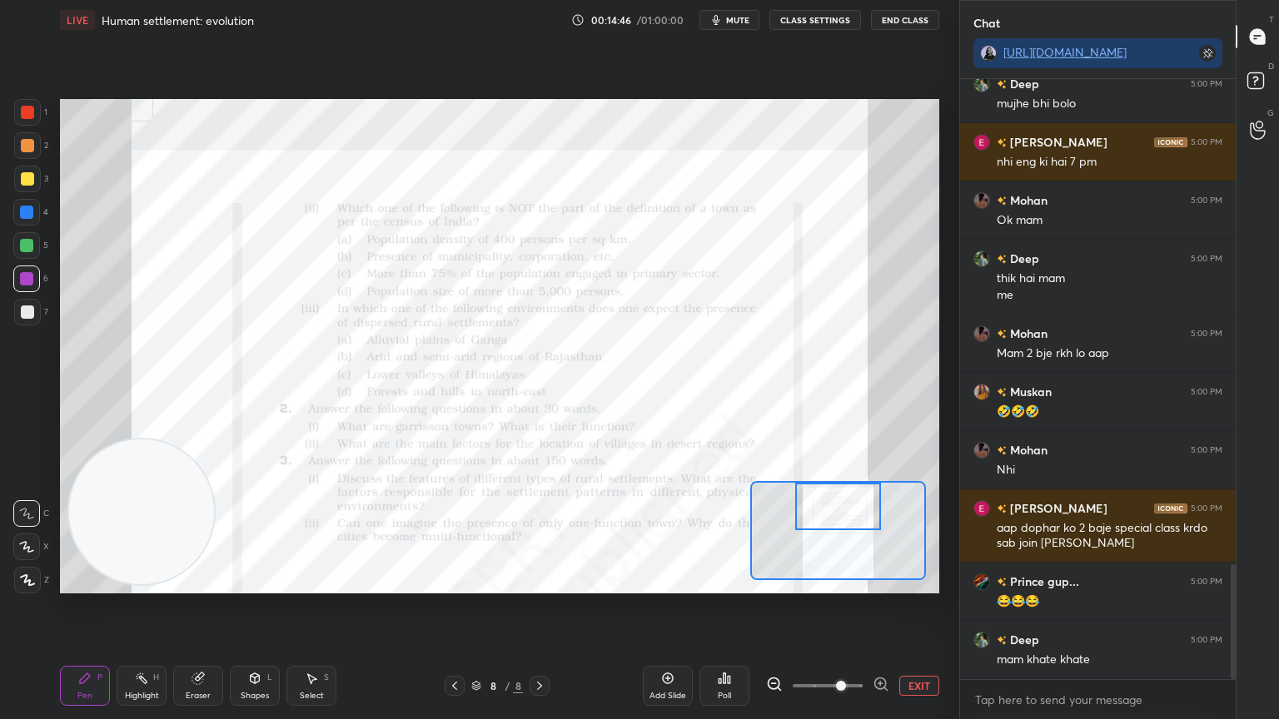
scroll to position [2591, 0]
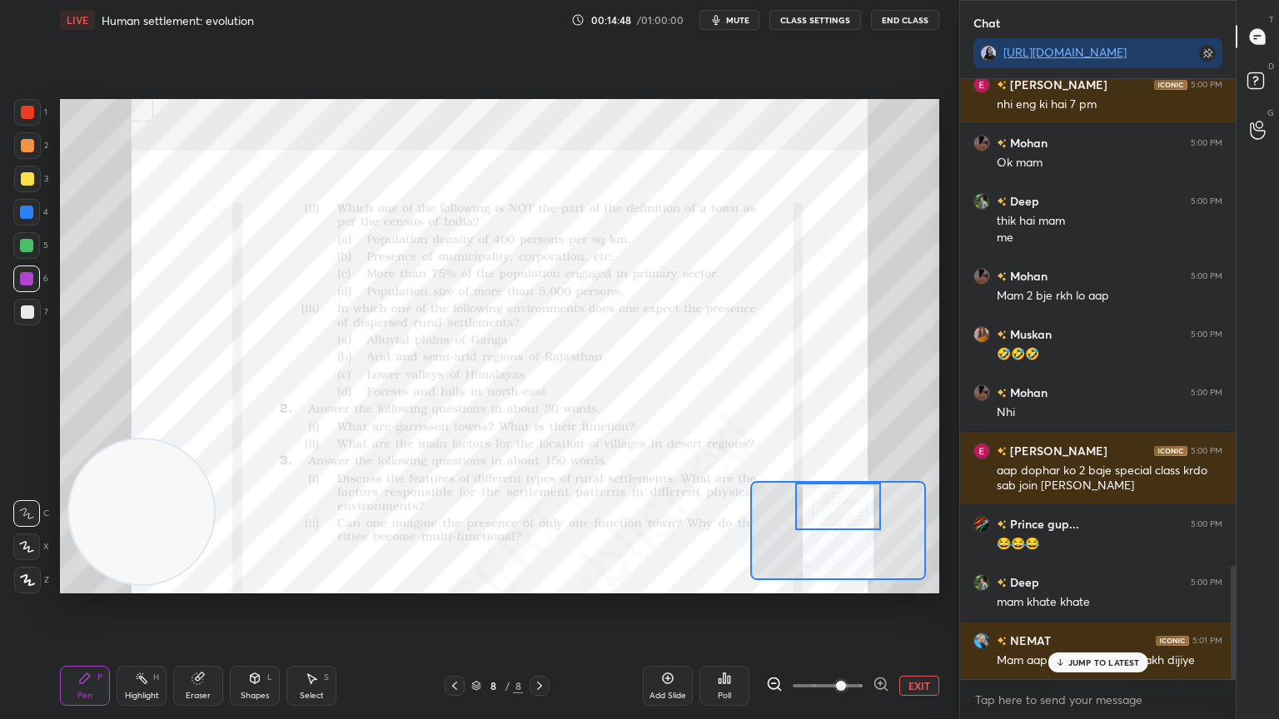
click at [1062, 607] on icon at bounding box center [1059, 663] width 11 height 10
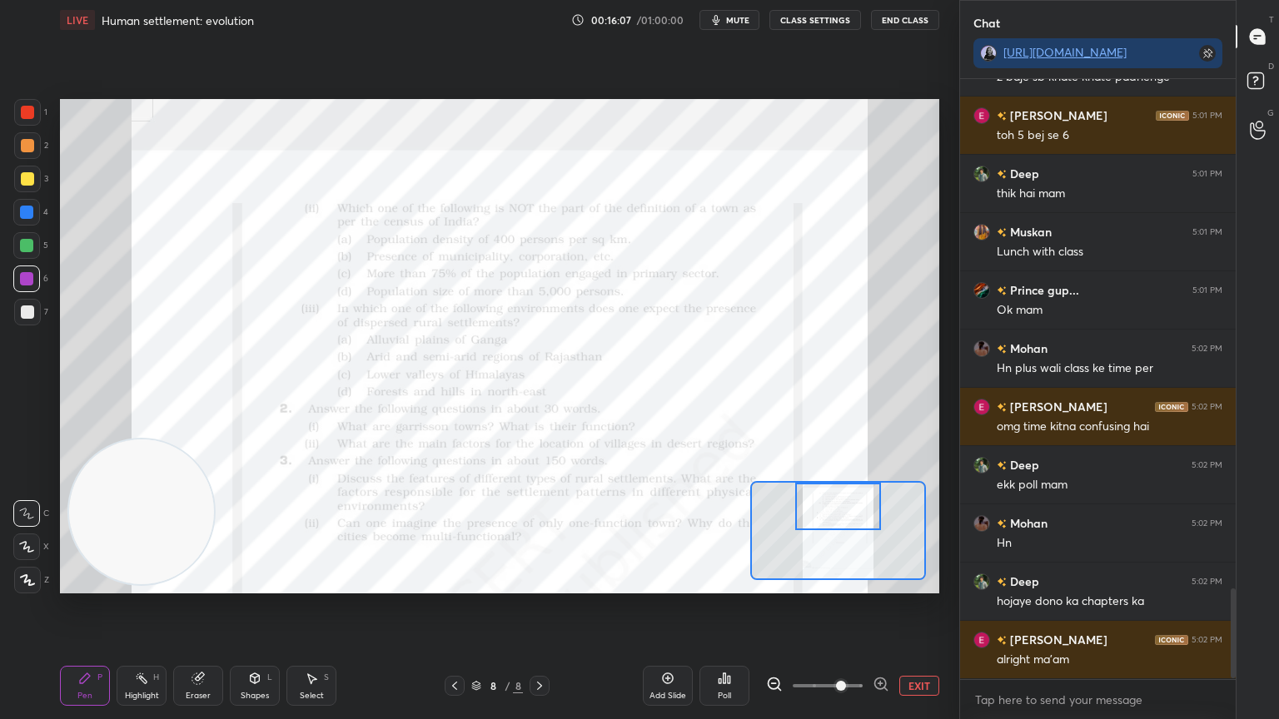
scroll to position [3424, 0]
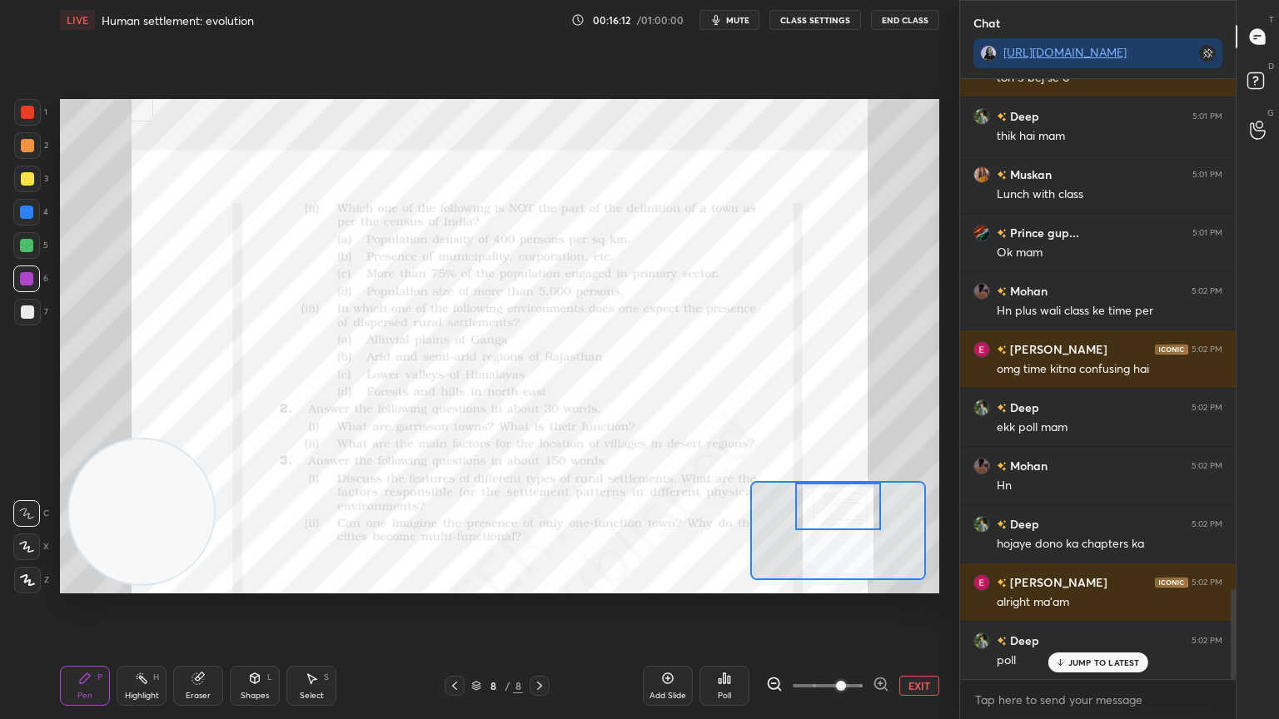
click at [1062, 607] on icon at bounding box center [1059, 663] width 11 height 10
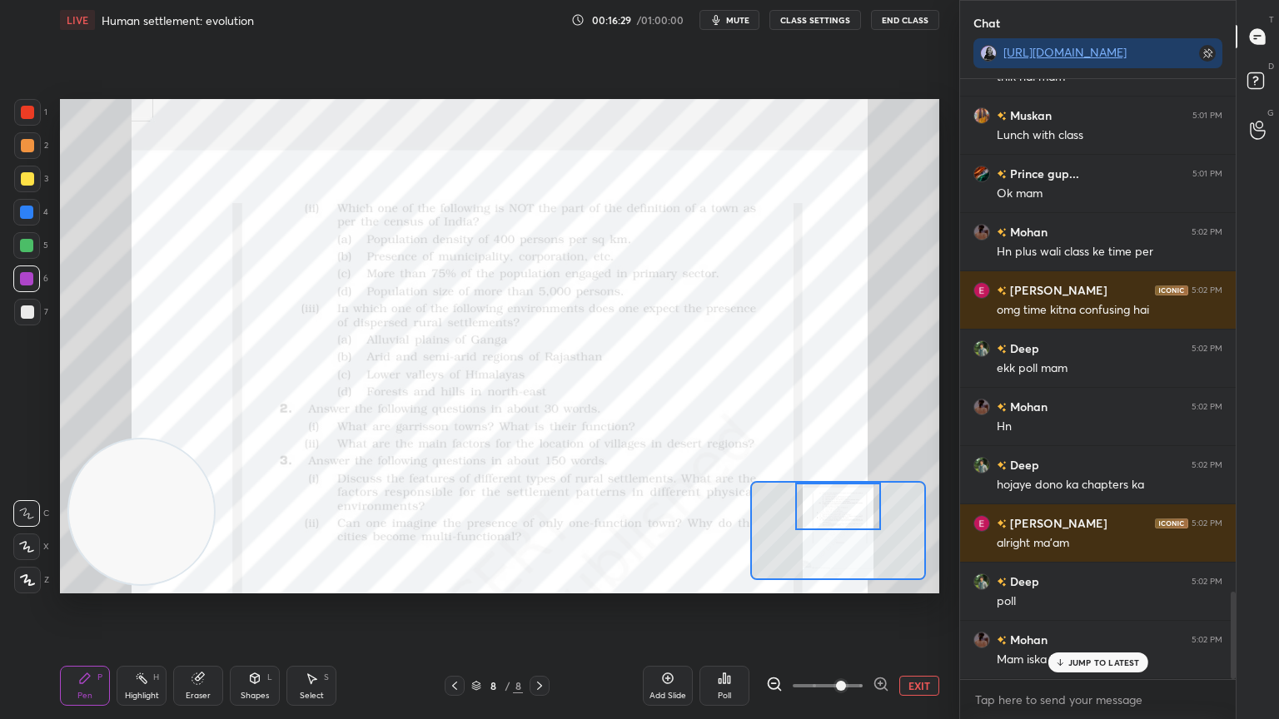
scroll to position [3540, 0]
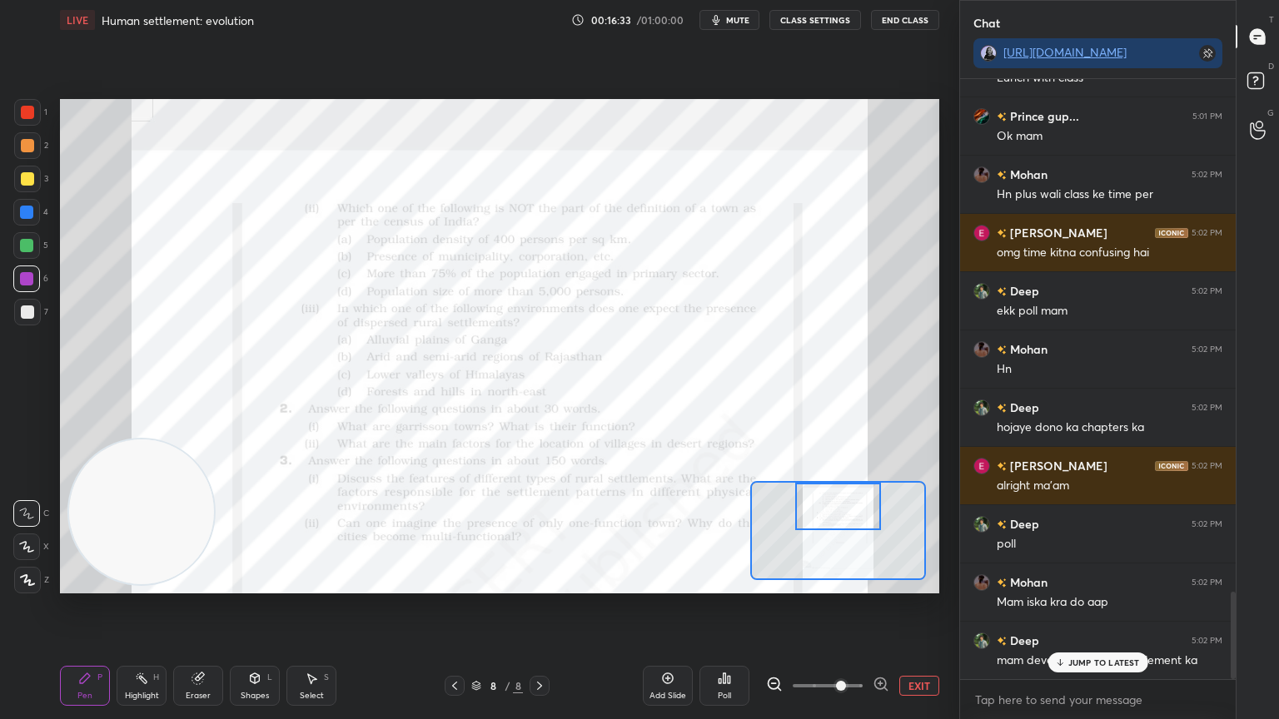
click at [1062, 607] on icon at bounding box center [1059, 663] width 11 height 10
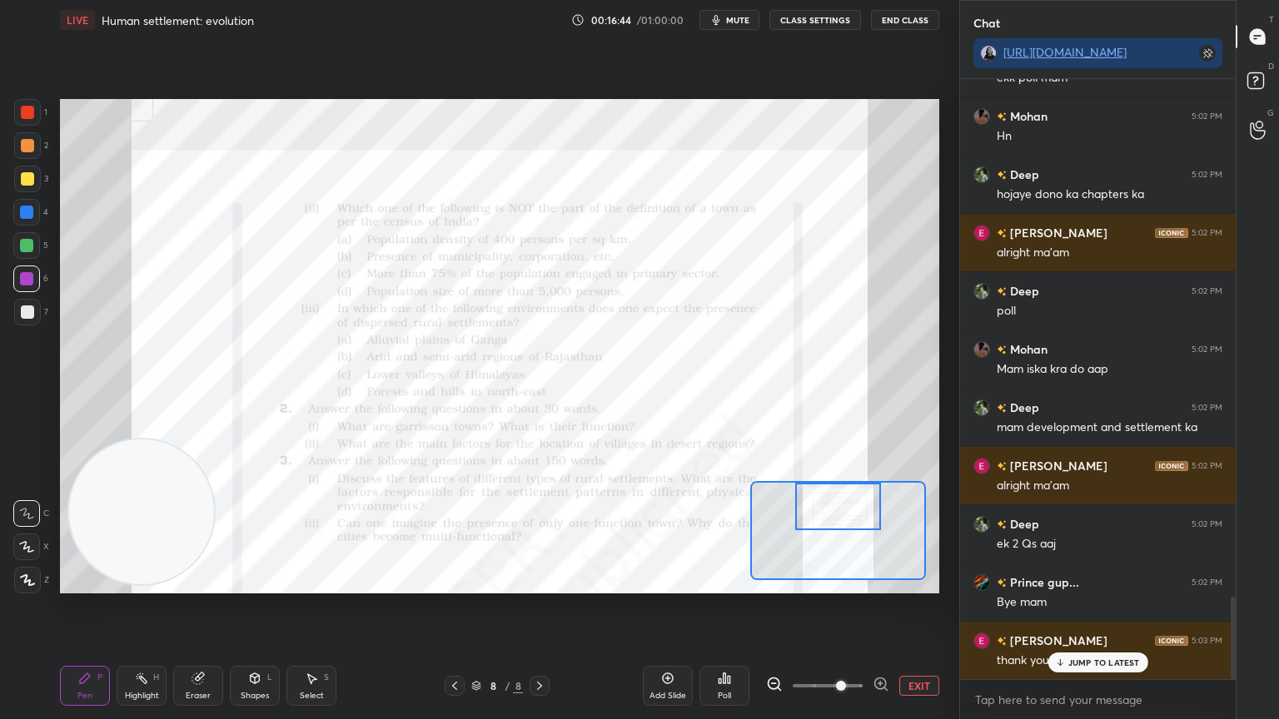
scroll to position [3833, 0]
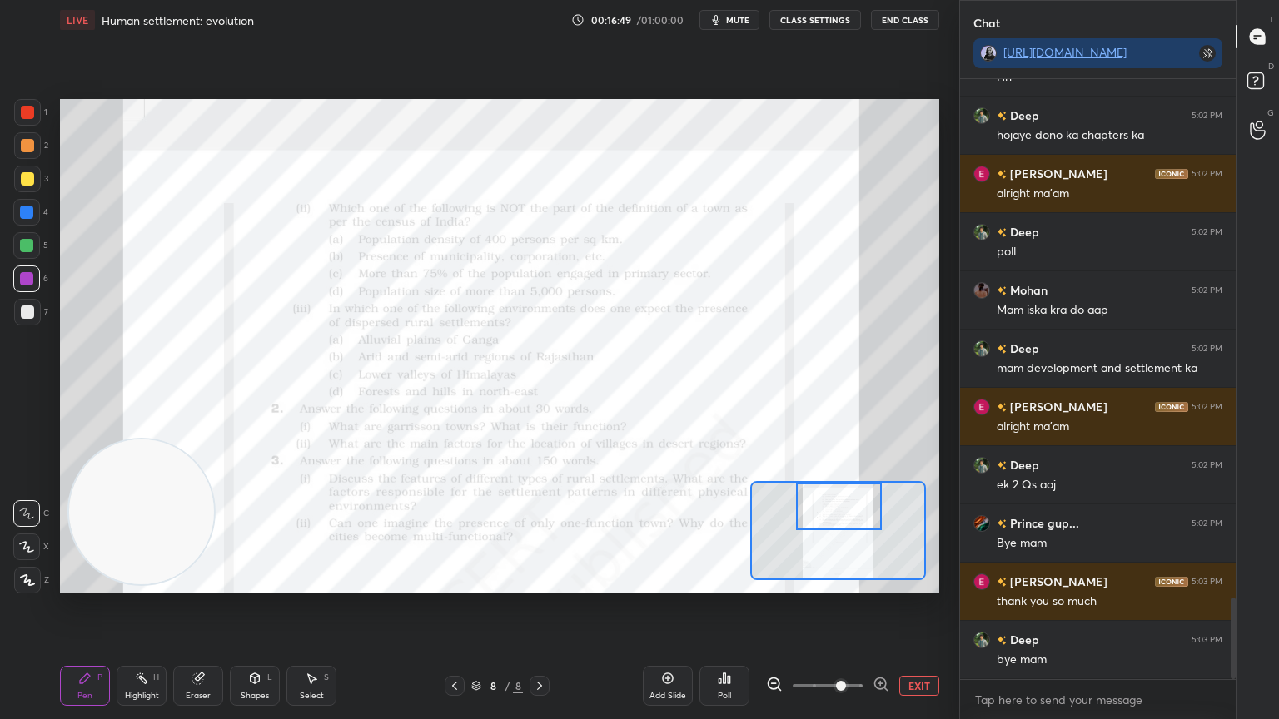
drag, startPoint x: 844, startPoint y: 510, endPoint x: 845, endPoint y: 500, distance: 10.9
click at [845, 500] on div at bounding box center [839, 506] width 87 height 47
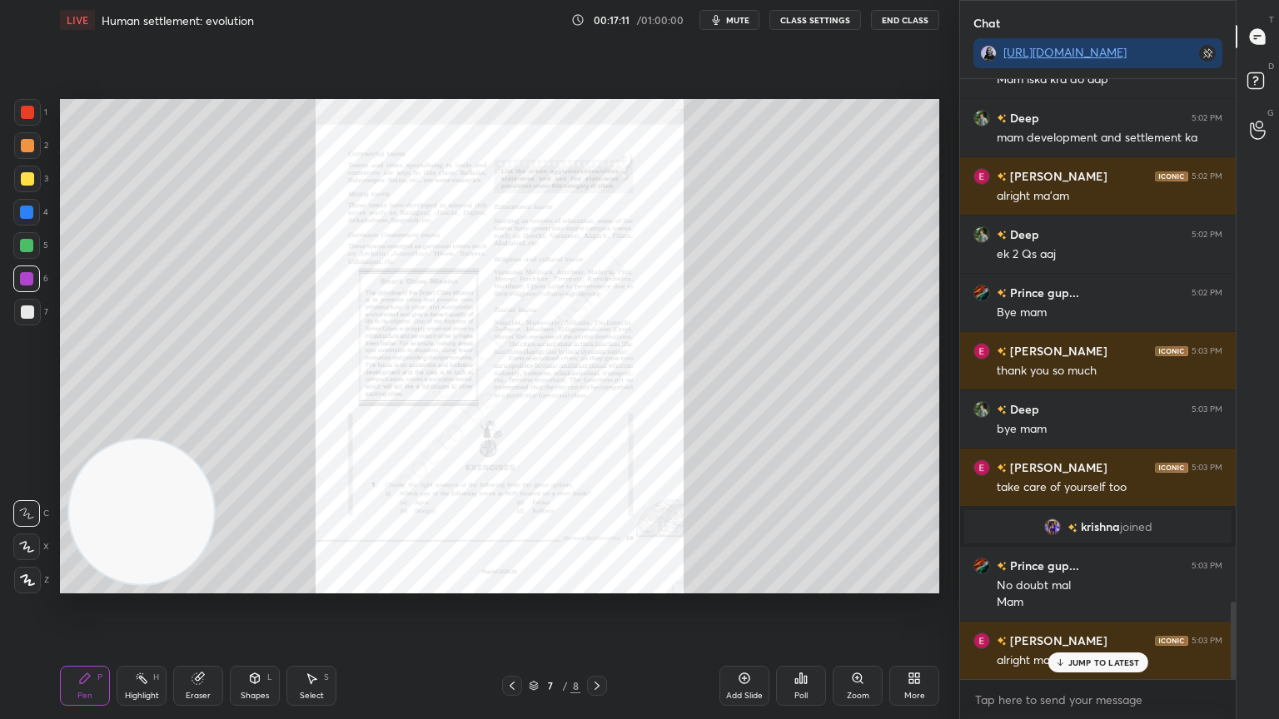
scroll to position [4122, 0]
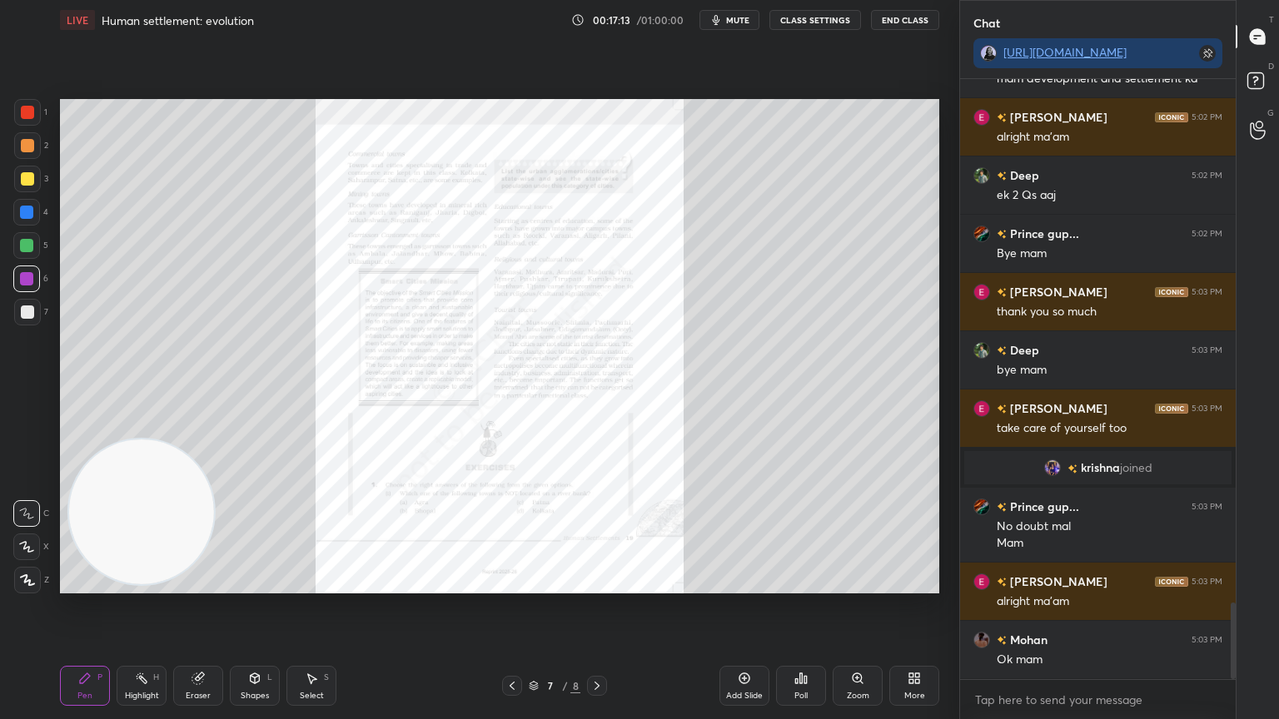
click at [732, 20] on span "mute" at bounding box center [737, 20] width 23 height 12
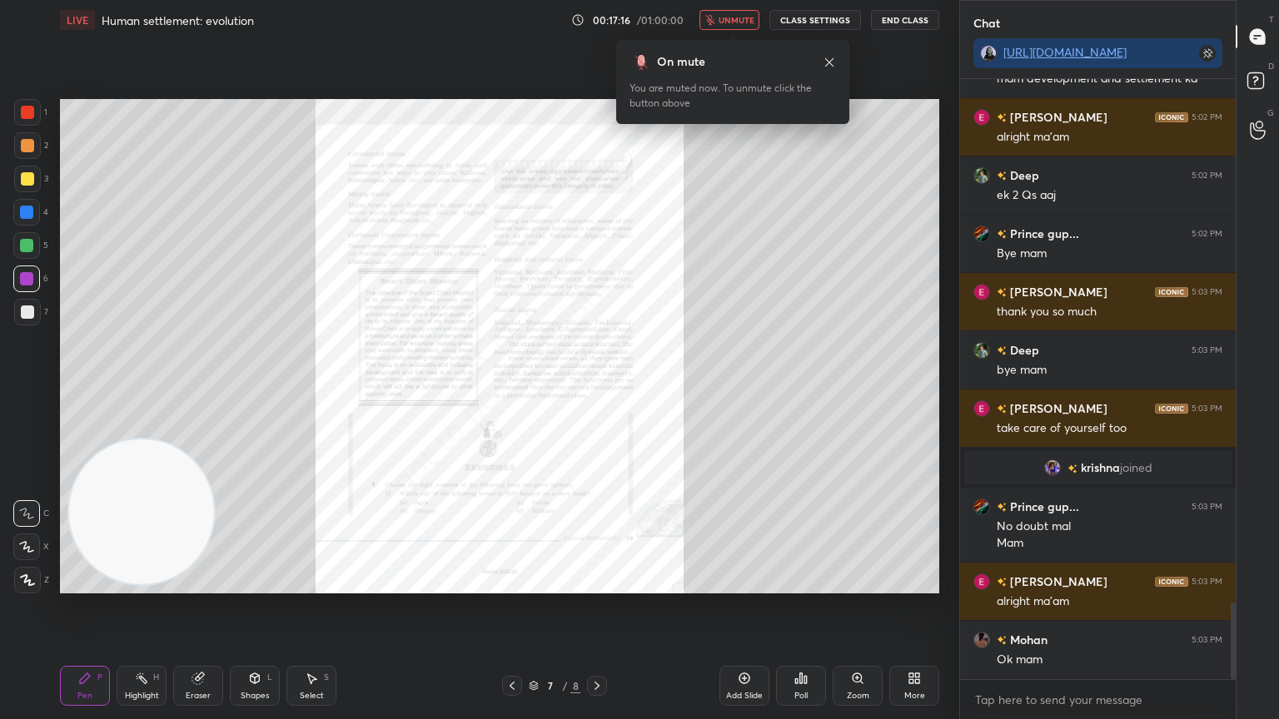
click at [896, 23] on button "End Class" at bounding box center [905, 20] width 68 height 20
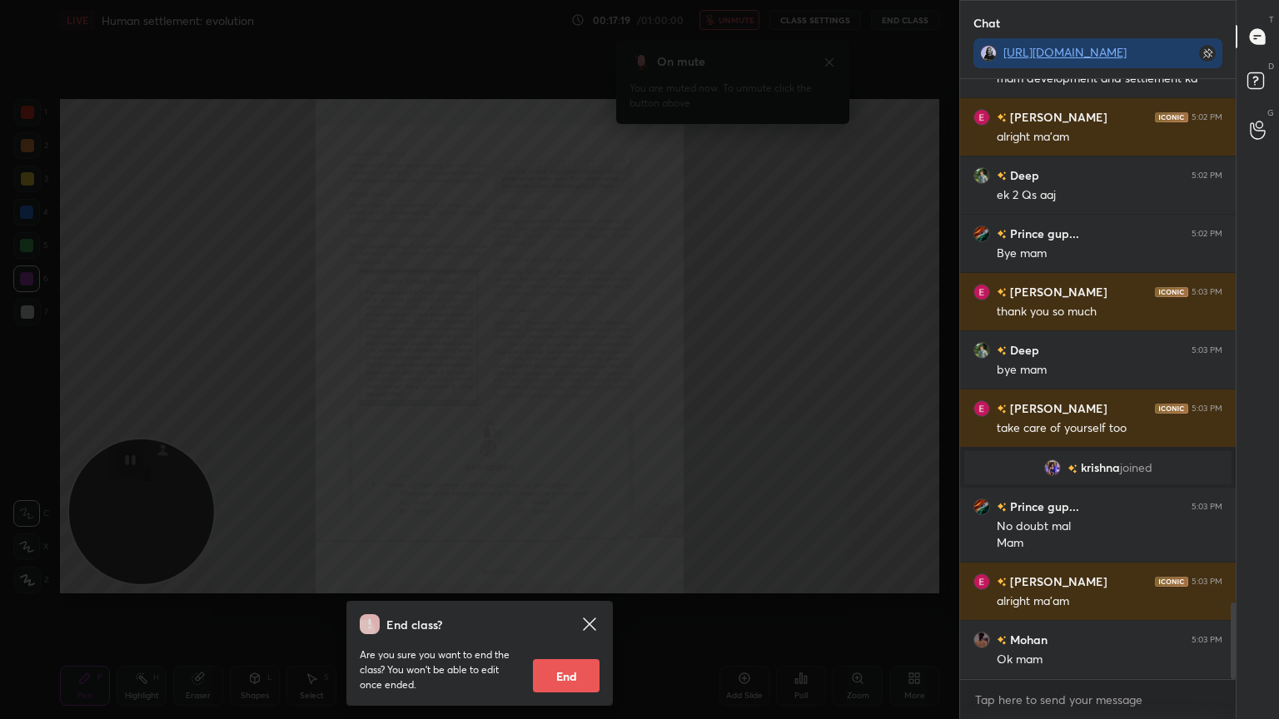
scroll to position [4180, 0]
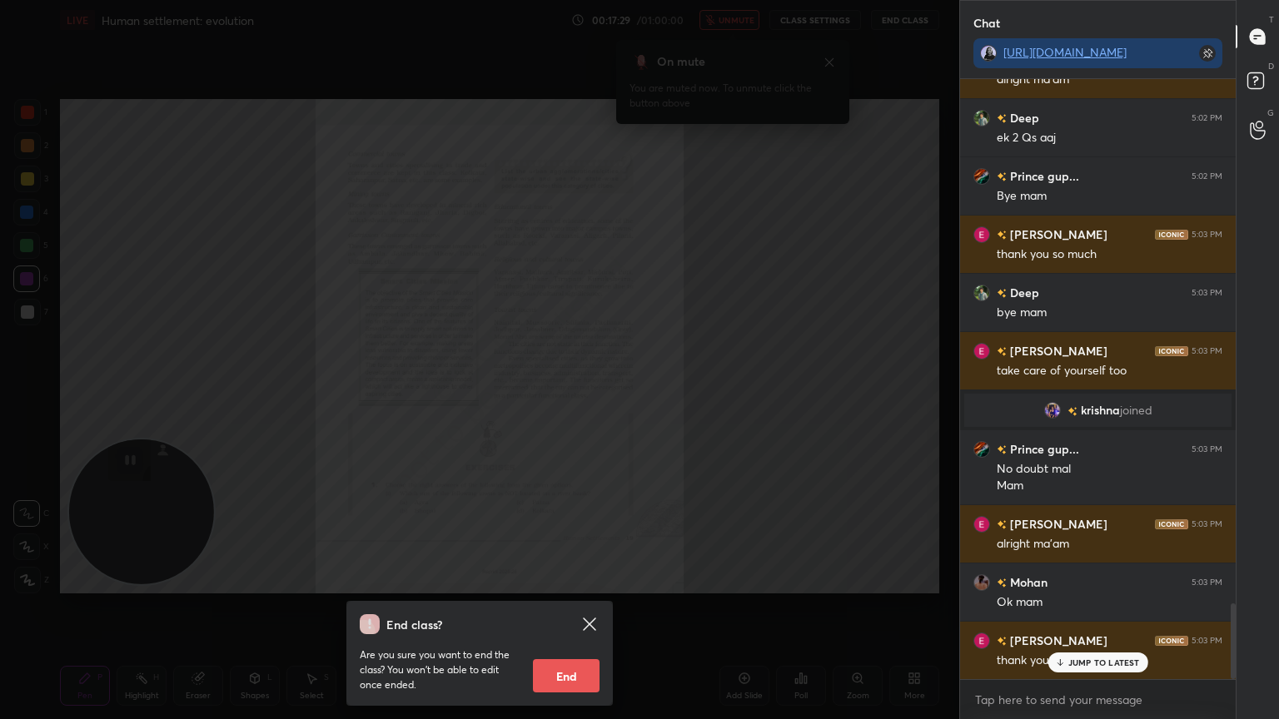
click at [552, 607] on button "End" at bounding box center [566, 675] width 67 height 33
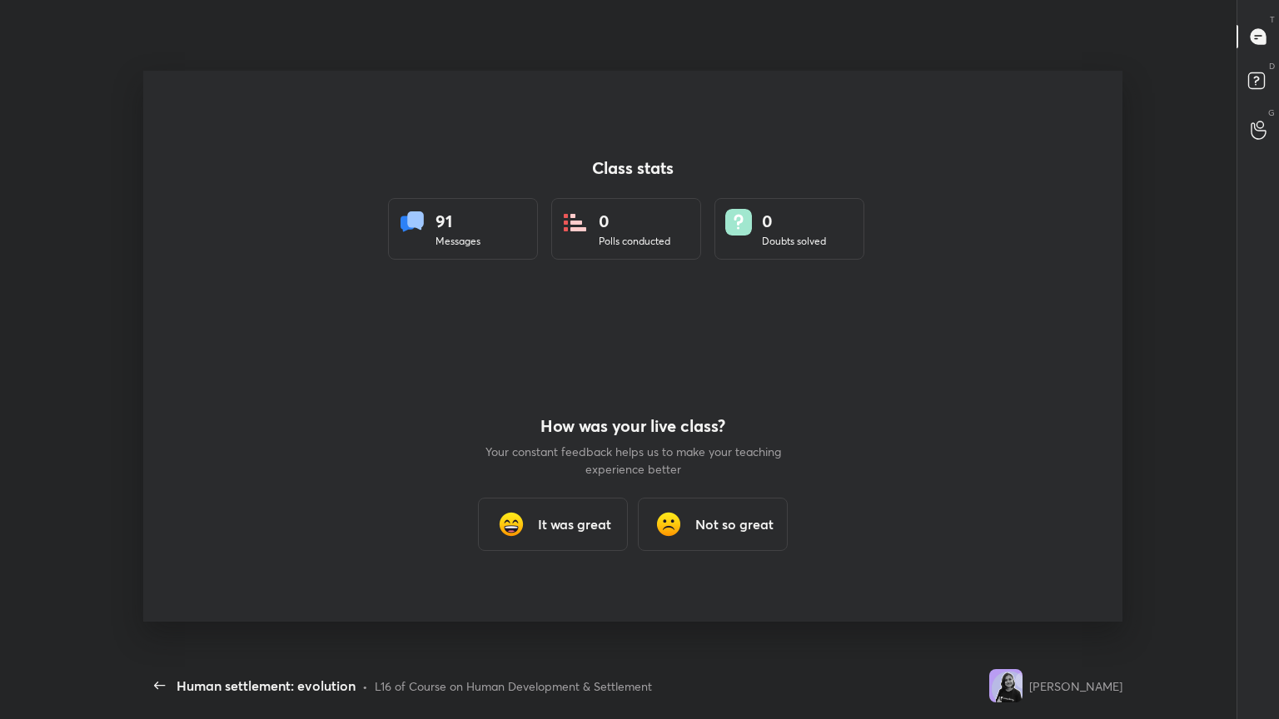
scroll to position [0, 0]
